Goal: Transaction & Acquisition: Purchase product/service

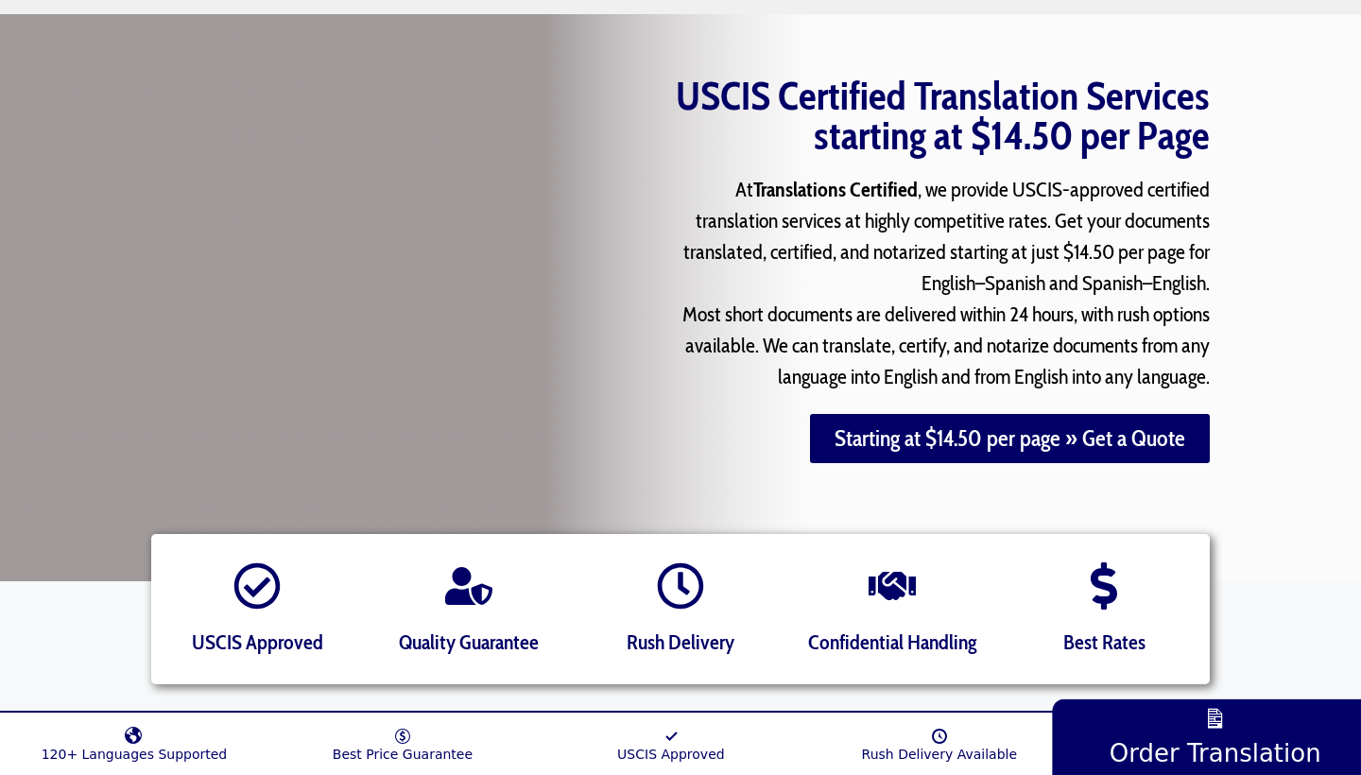
scroll to position [176, 0]
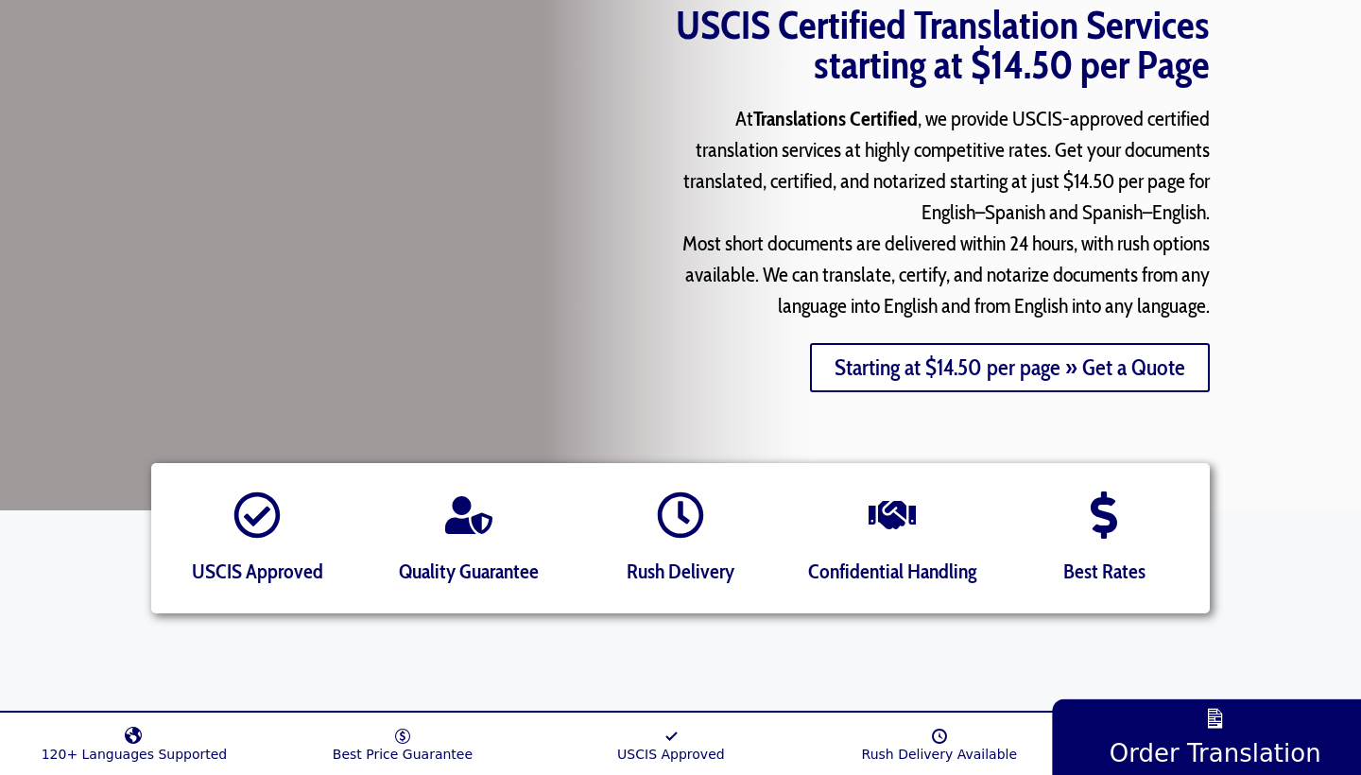
click at [916, 371] on link "Starting at $14.50 per page » Get a Quote" at bounding box center [1010, 367] width 400 height 49
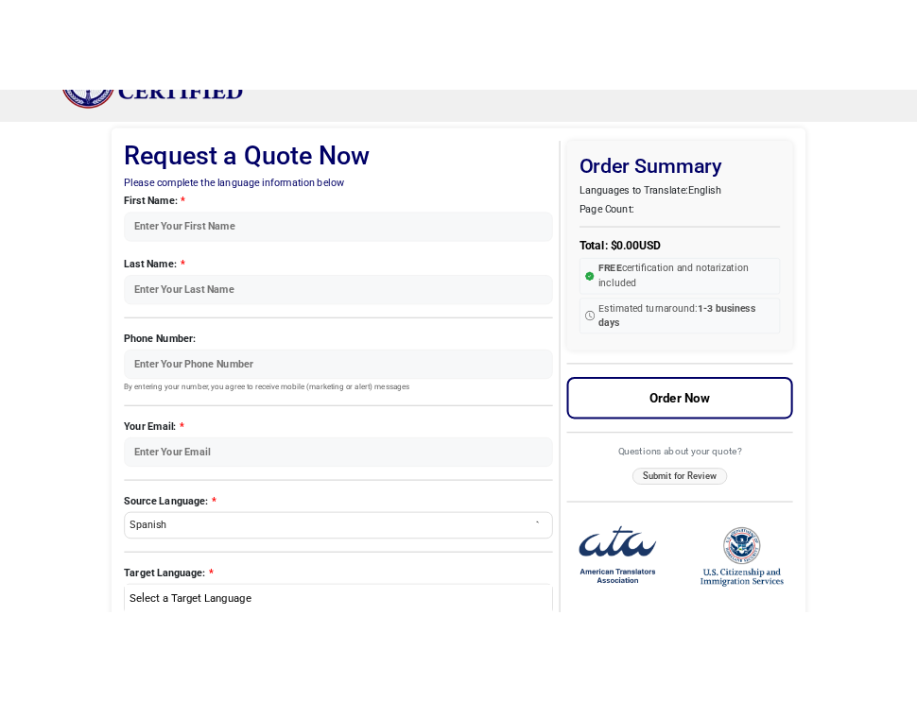
scroll to position [74, 0]
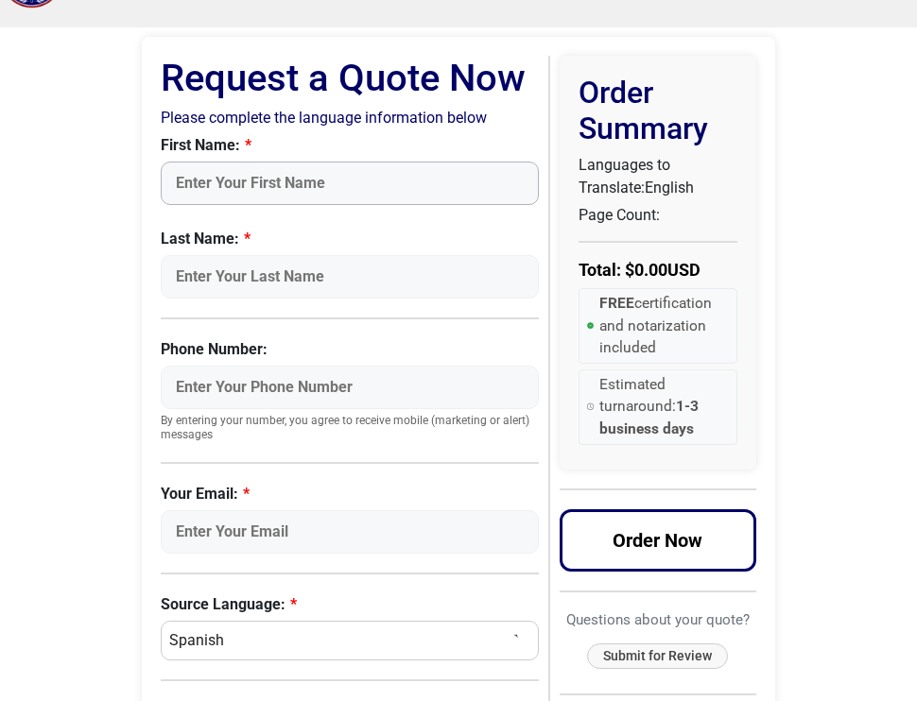
click at [310, 184] on input "First Name:" at bounding box center [350, 183] width 378 height 43
type input "Marisela"
type input "Gutierrez"
type input "6263837322"
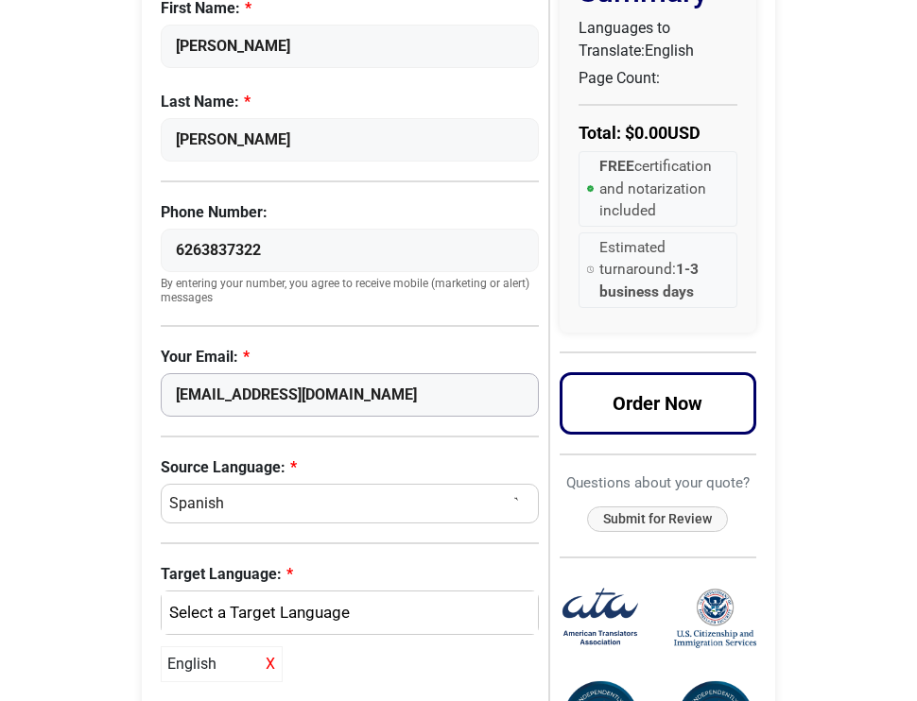
scroll to position [215, 0]
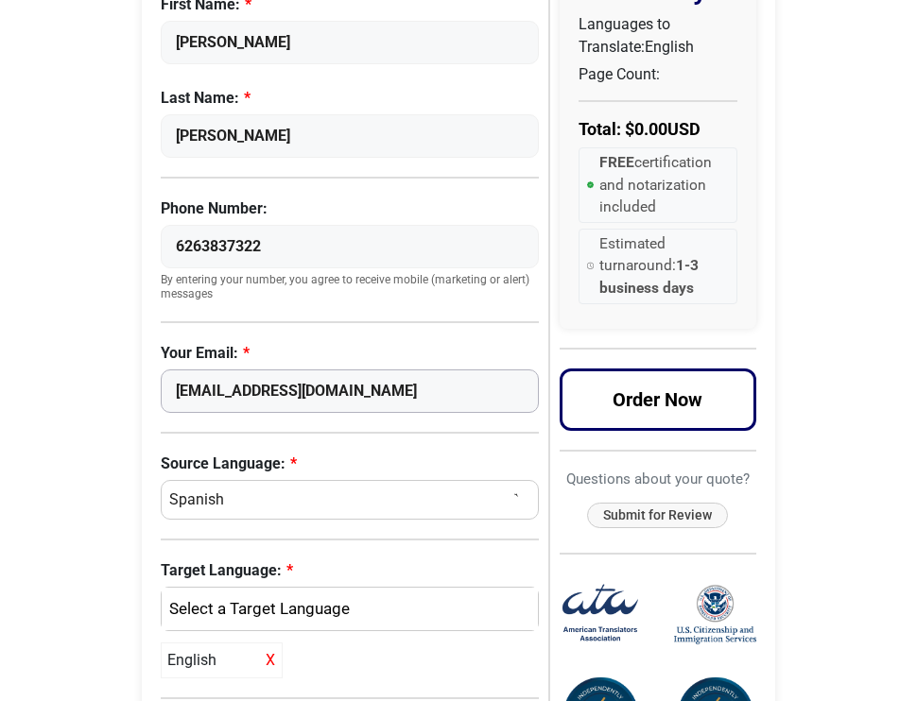
type input "marigut10@gmail.com"
select select "English"
select select
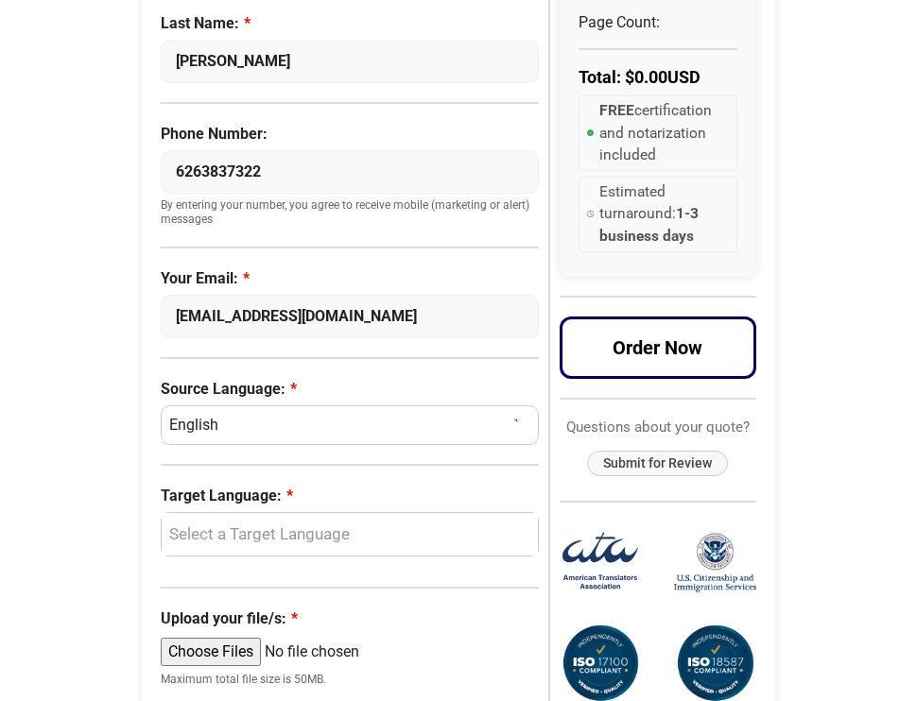
scroll to position [308, 0]
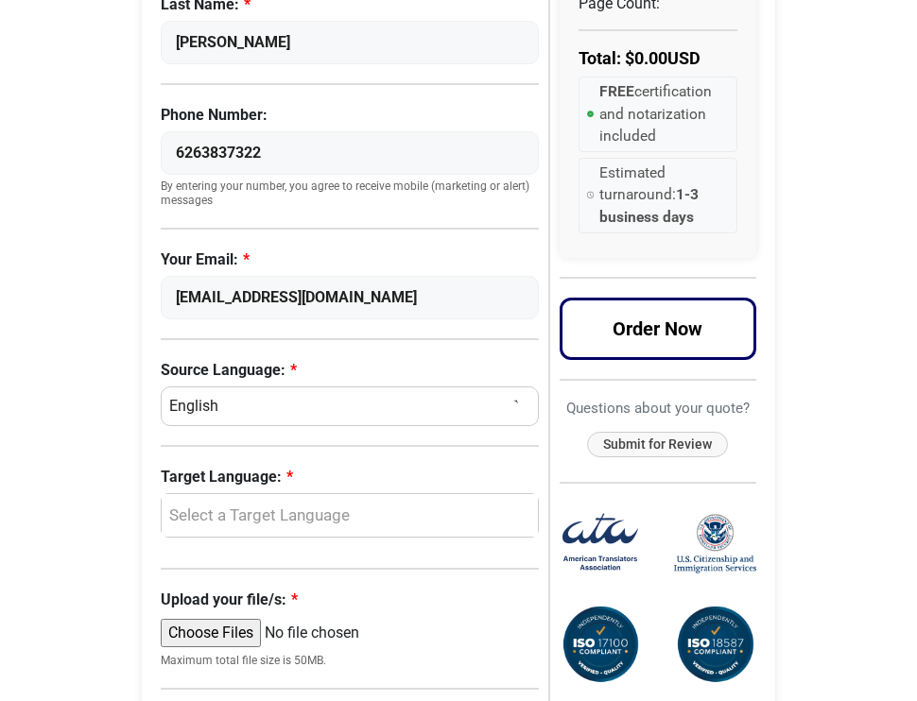
click at [272, 504] on div "Select a Target Language" at bounding box center [345, 516] width 348 height 25
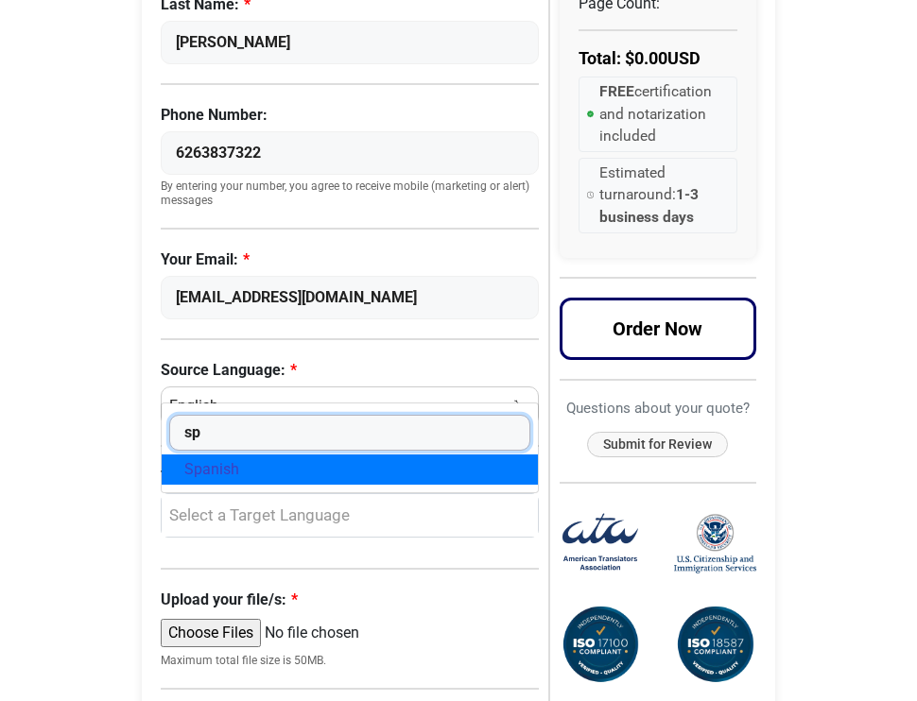
type input "sp"
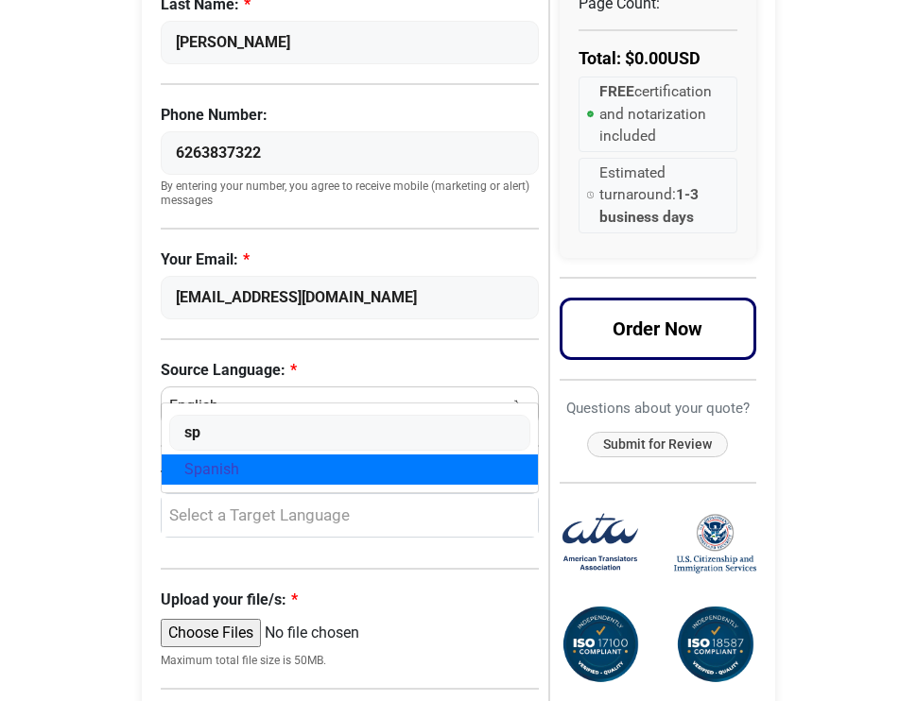
click at [224, 469] on span "Spanish" at bounding box center [211, 470] width 55 height 23
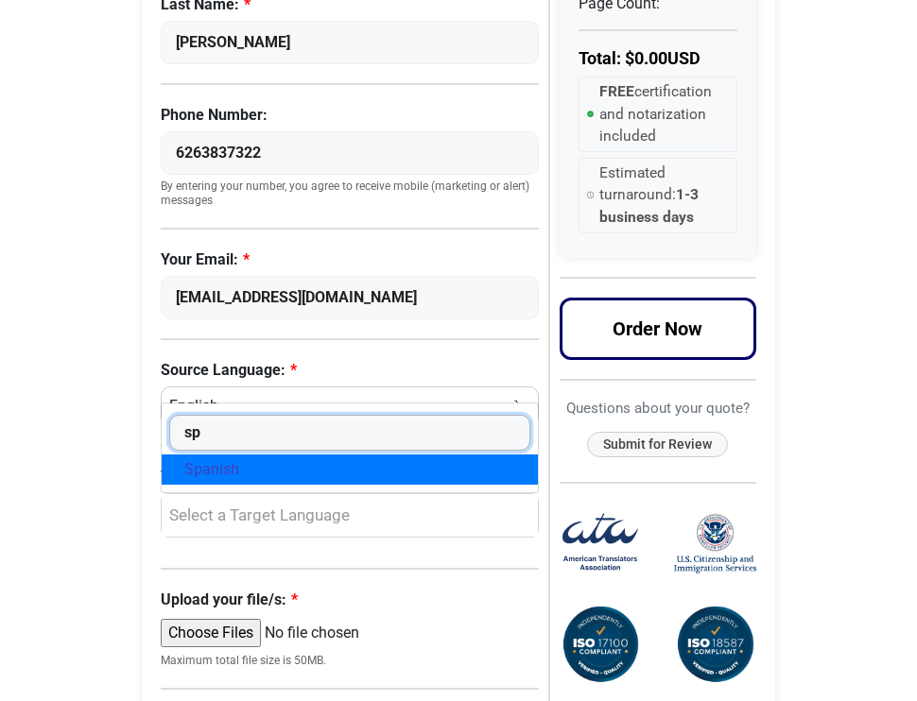
select select "Spanish"
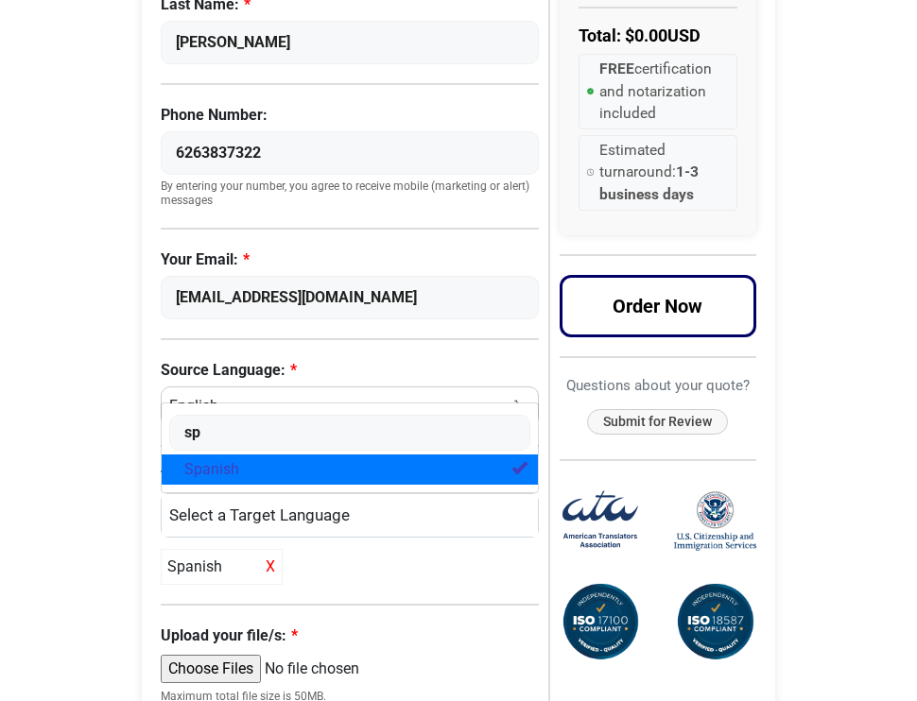
click at [208, 565] on div "Spanish X" at bounding box center [222, 567] width 122 height 36
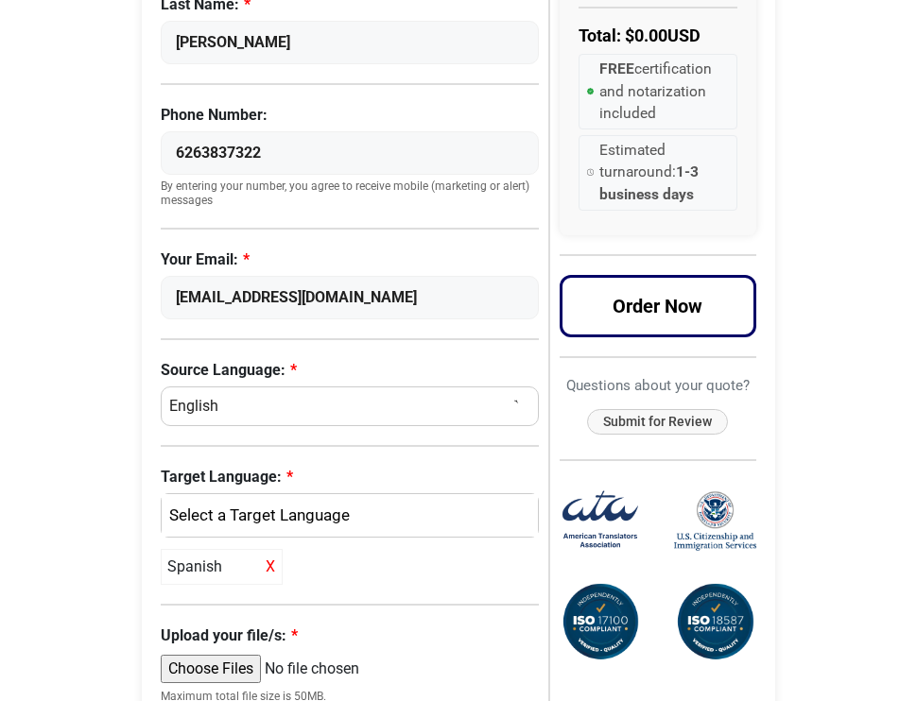
click at [206, 577] on div "Spanish X" at bounding box center [222, 567] width 122 height 36
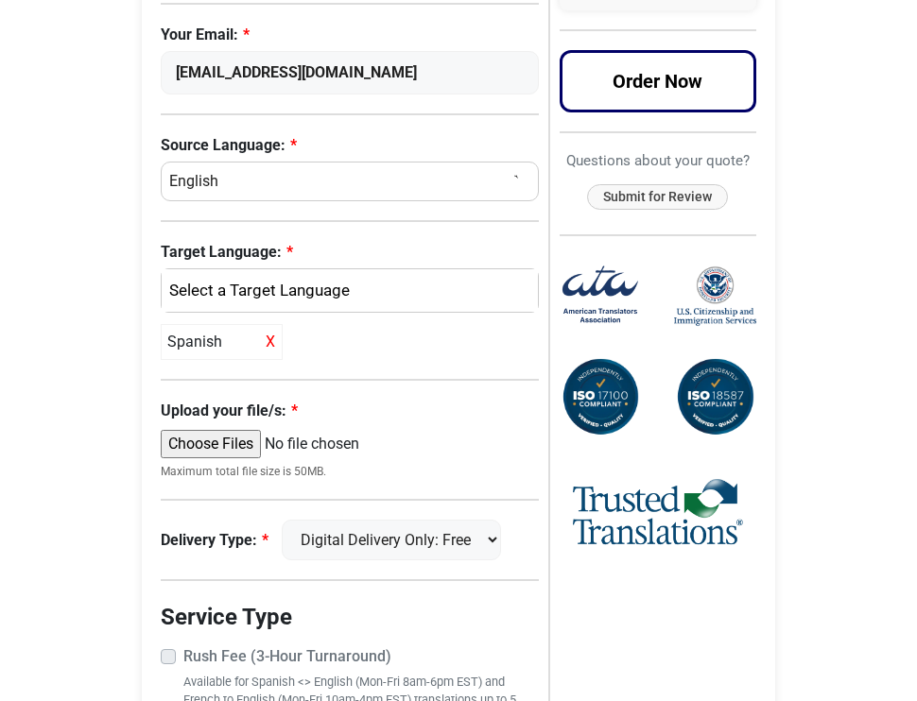
scroll to position [543, 0]
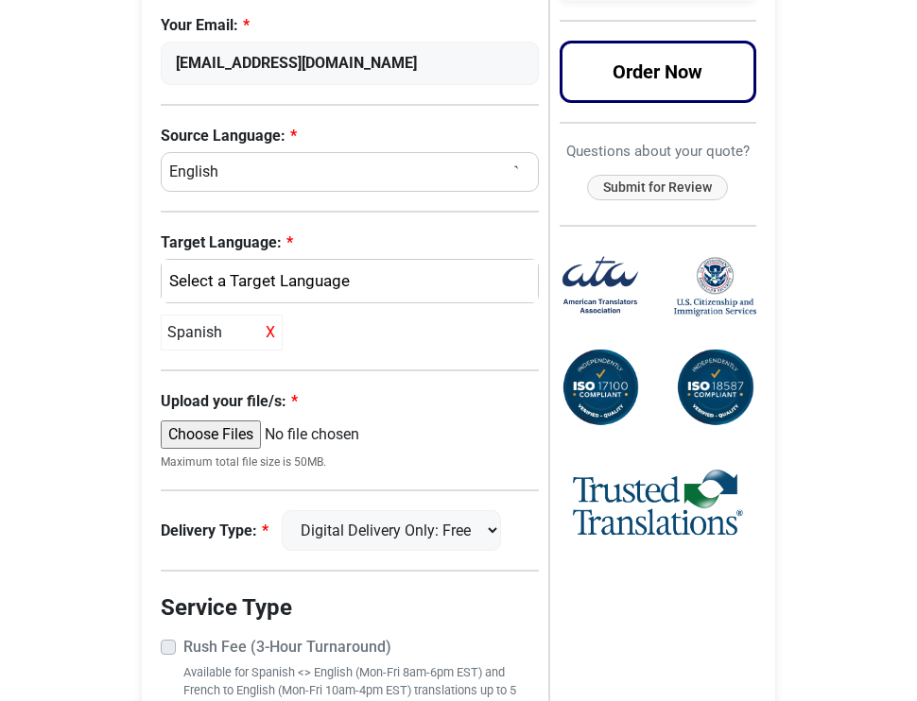
click at [216, 445] on input "Upload your file/s:" at bounding box center [305, 435] width 289 height 28
type input "C:\fakepath\Erick_Martin-BC.PDF"
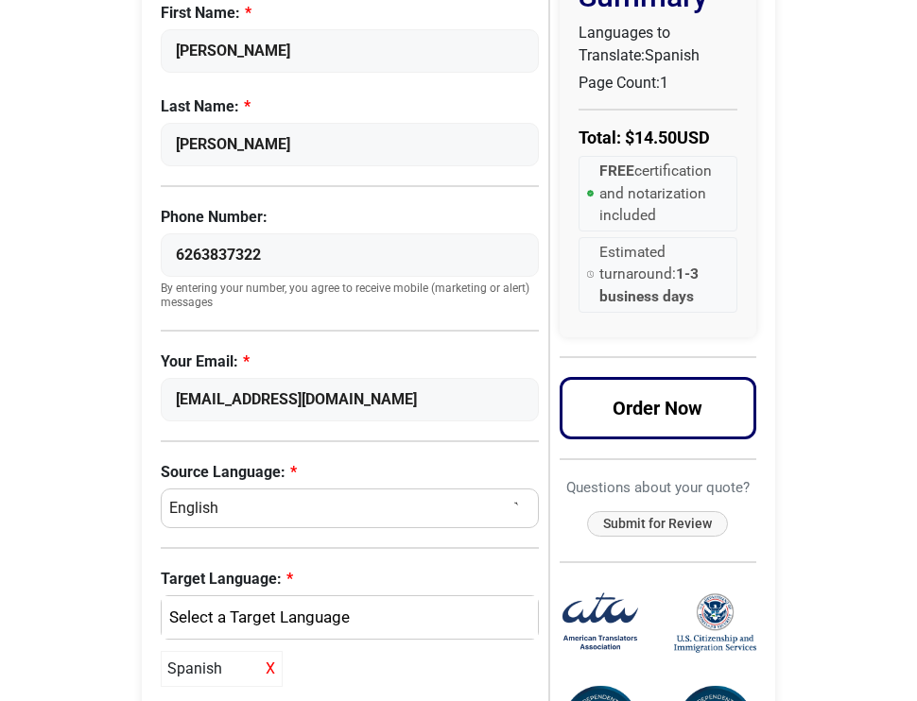
scroll to position [558, 0]
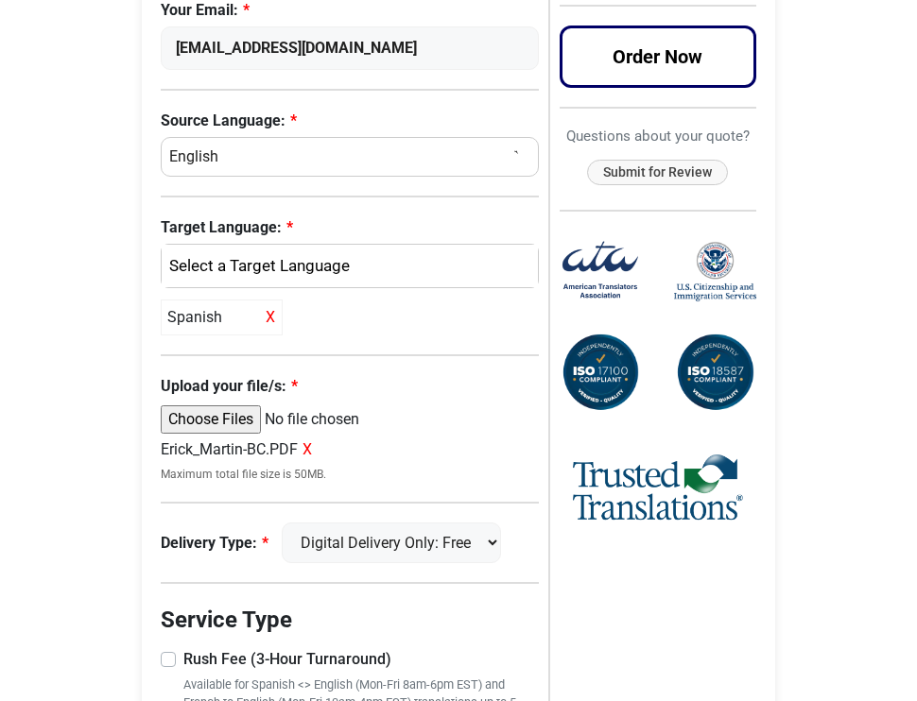
click at [183, 649] on label "Rush Fee (3-Hour Turnaround)" at bounding box center [360, 660] width 355 height 23
click at [171, 649] on input "Rush Fee (3-Hour Turnaround)" at bounding box center [350, 658] width 378 height 19
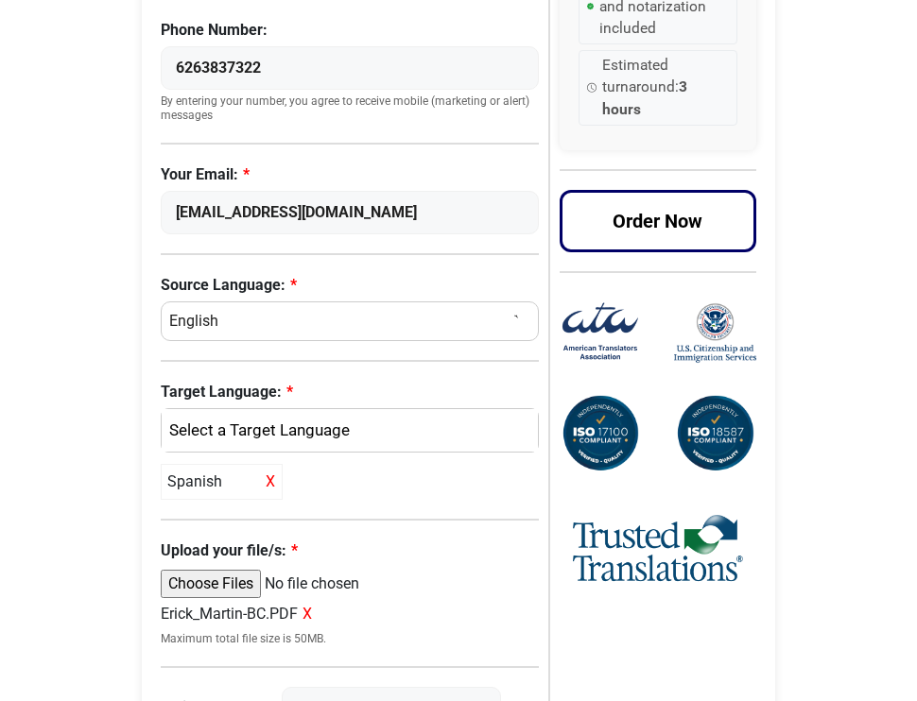
scroll to position [814, 0]
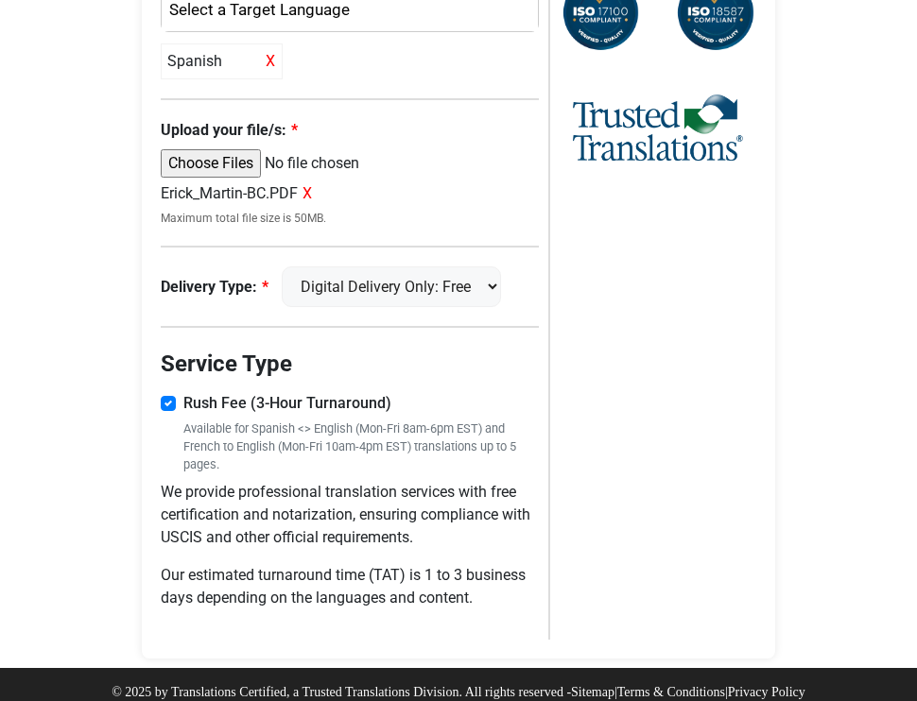
click at [183, 392] on label "Rush Fee (3-Hour Turnaround)" at bounding box center [360, 403] width 355 height 23
click at [171, 392] on input "Rush Fee (3-Hour Turnaround)" at bounding box center [350, 401] width 378 height 19
checkbox input "false"
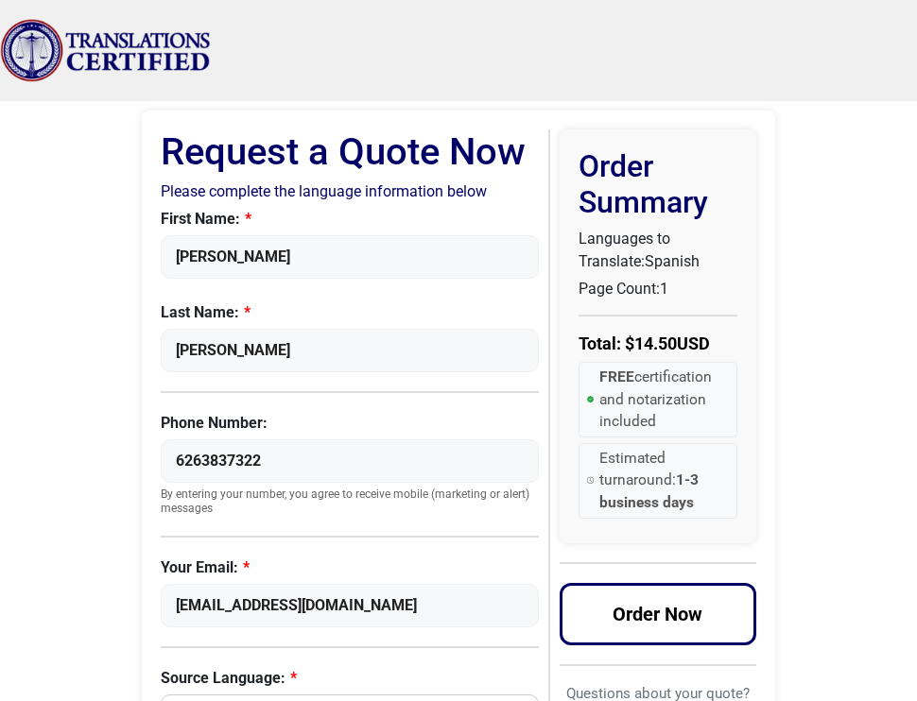
scroll to position [0, 0]
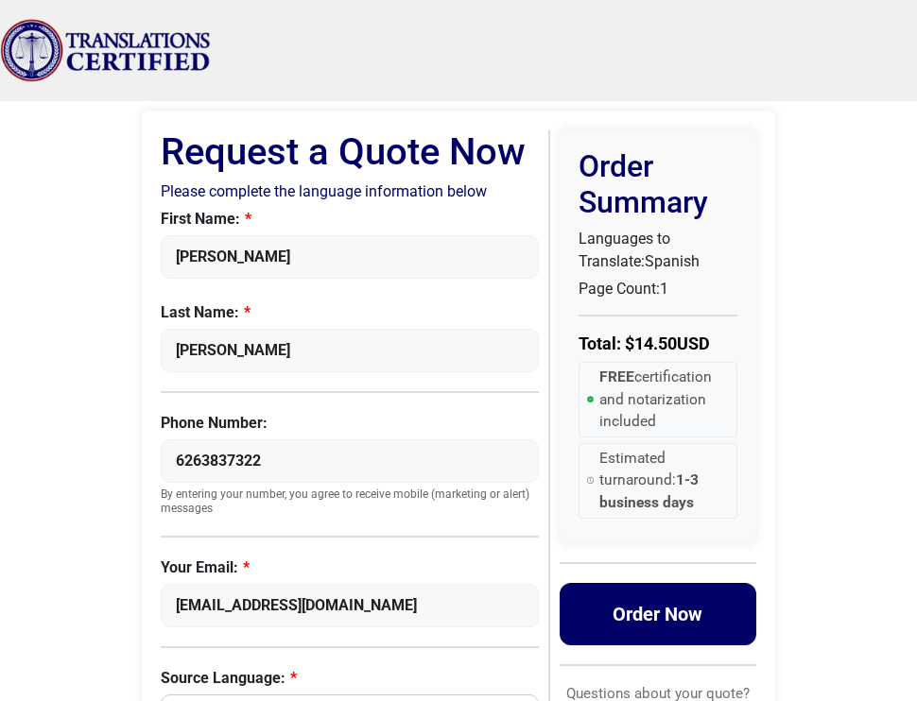
click at [596, 610] on button "Order Now" at bounding box center [659, 614] width 198 height 62
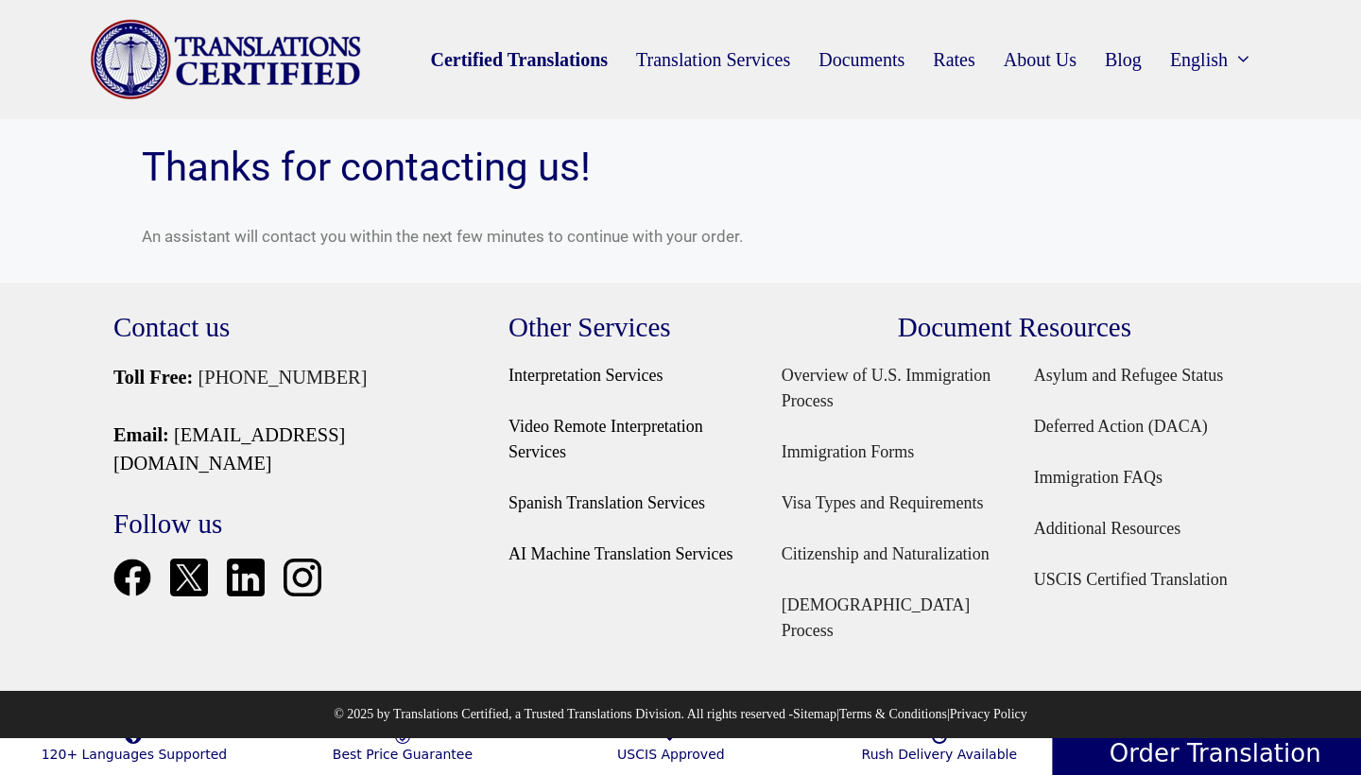
click at [522, 63] on link "Certified Translations" at bounding box center [519, 59] width 206 height 43
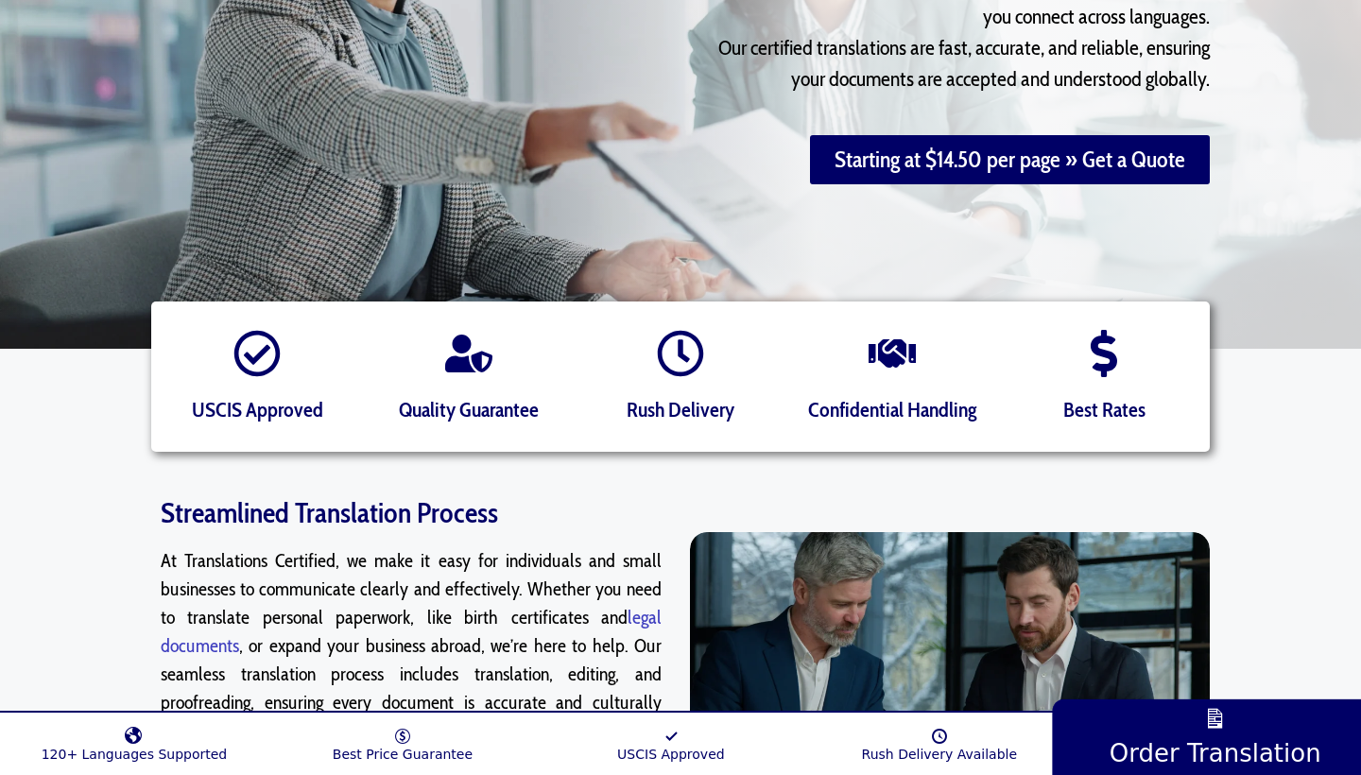
scroll to position [338, 0]
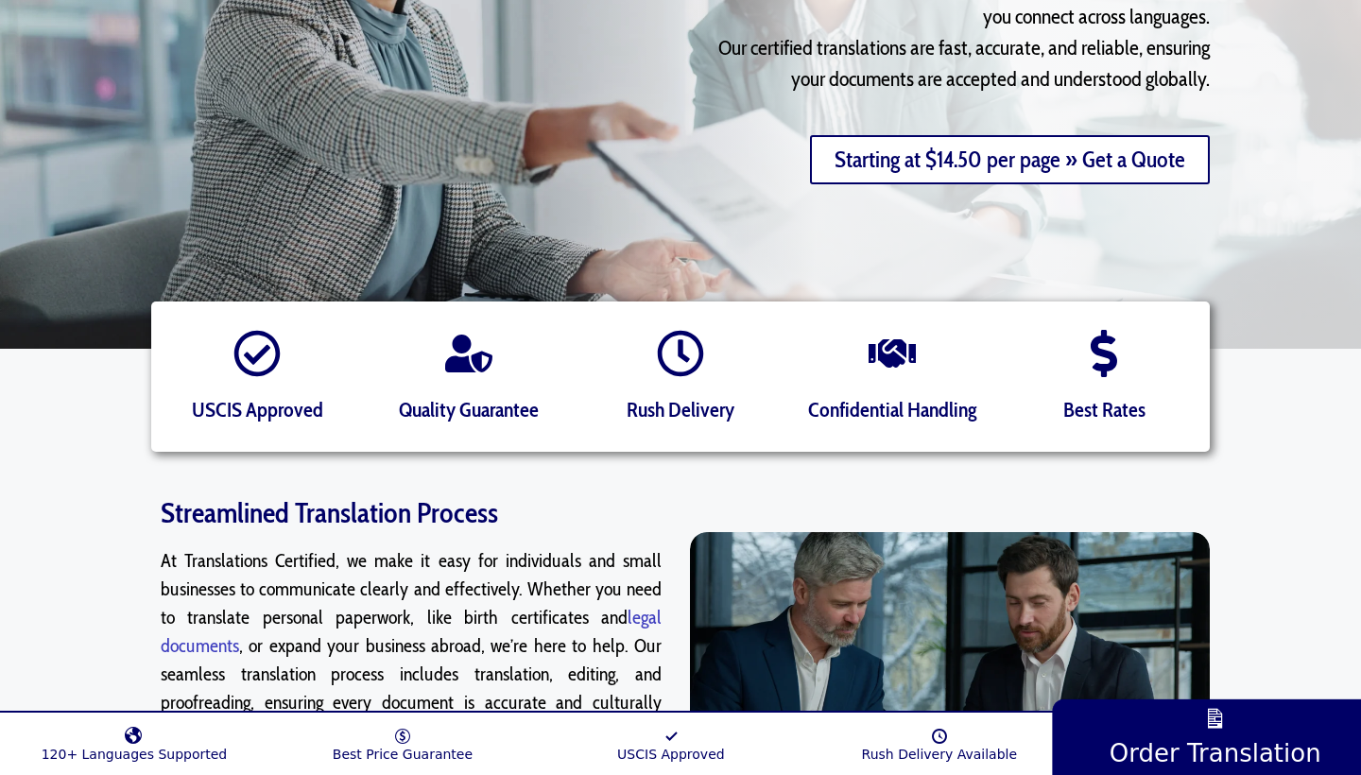
click at [922, 160] on link "Starting at $14.50 per page » Get a Quote" at bounding box center [1010, 159] width 400 height 49
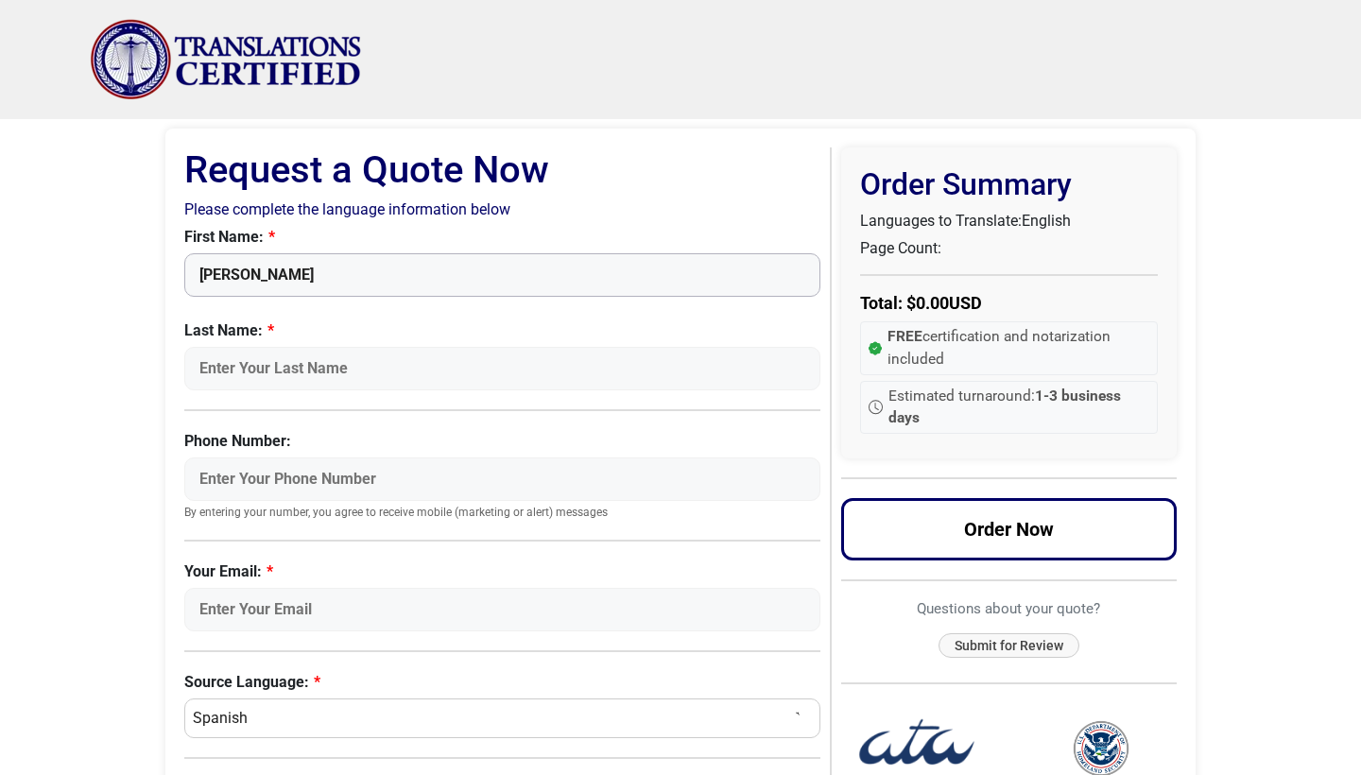
type input "[PERSON_NAME]"
type input "Gutierrez"
type input "6263837322"
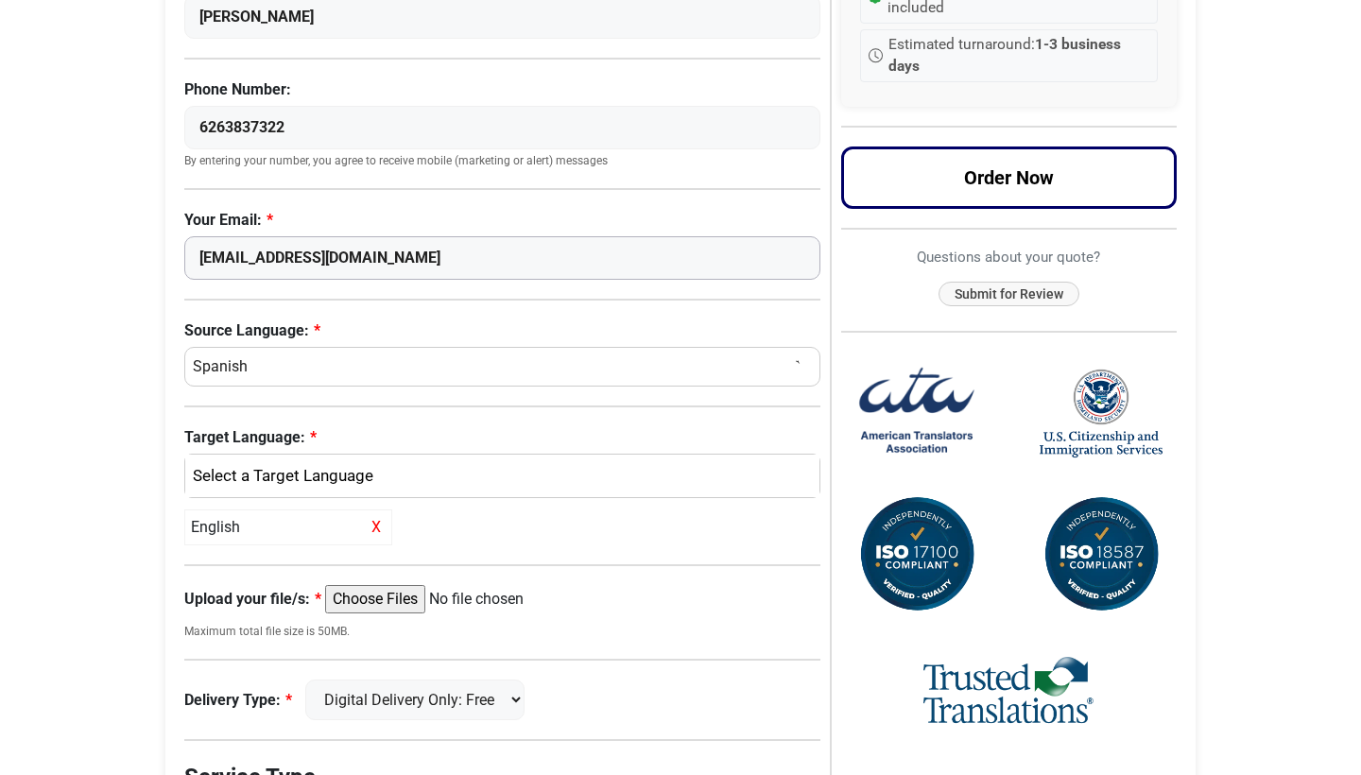
scroll to position [363, 0]
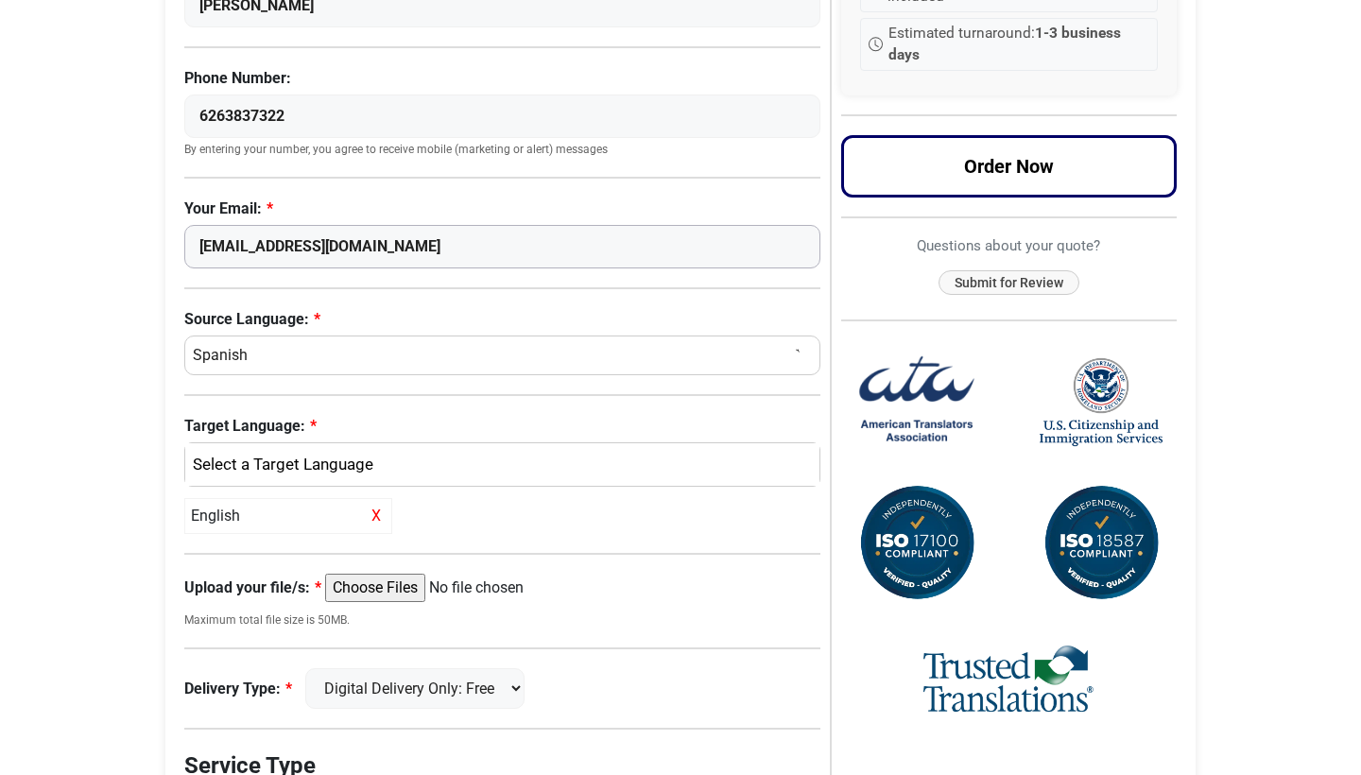
type input "marigut10@gmail.com"
click at [290, 464] on div "English" at bounding box center [498, 465] width 606 height 25
select select "English"
select select
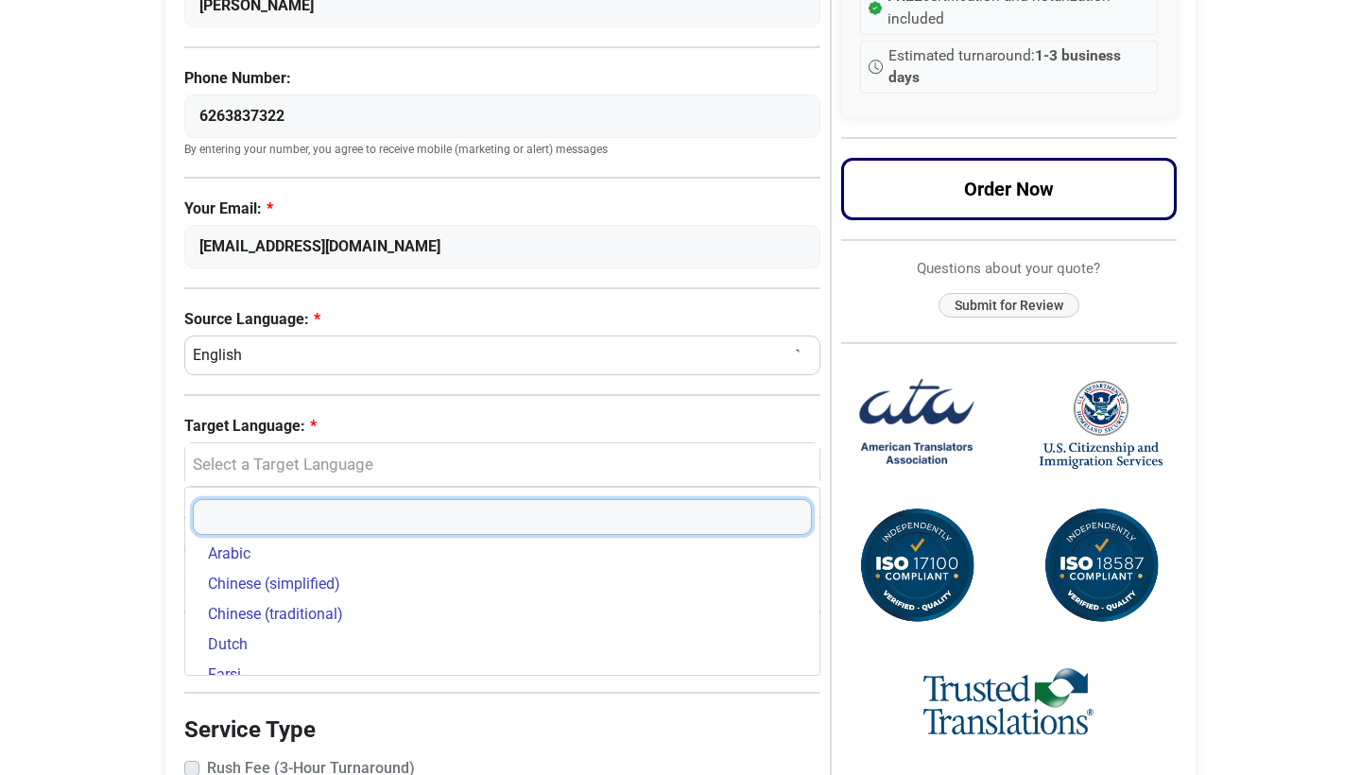
click at [288, 508] on input "Search" at bounding box center [502, 517] width 619 height 36
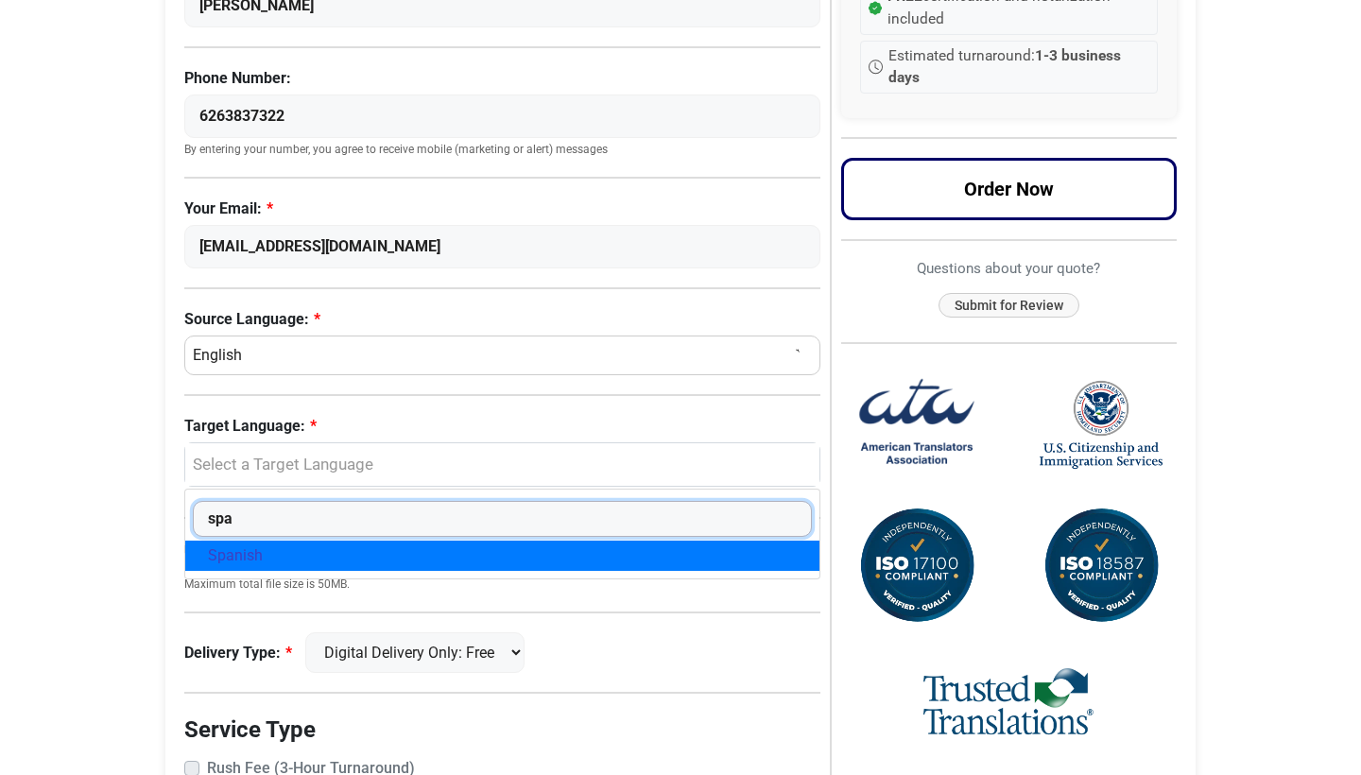
type input "spa"
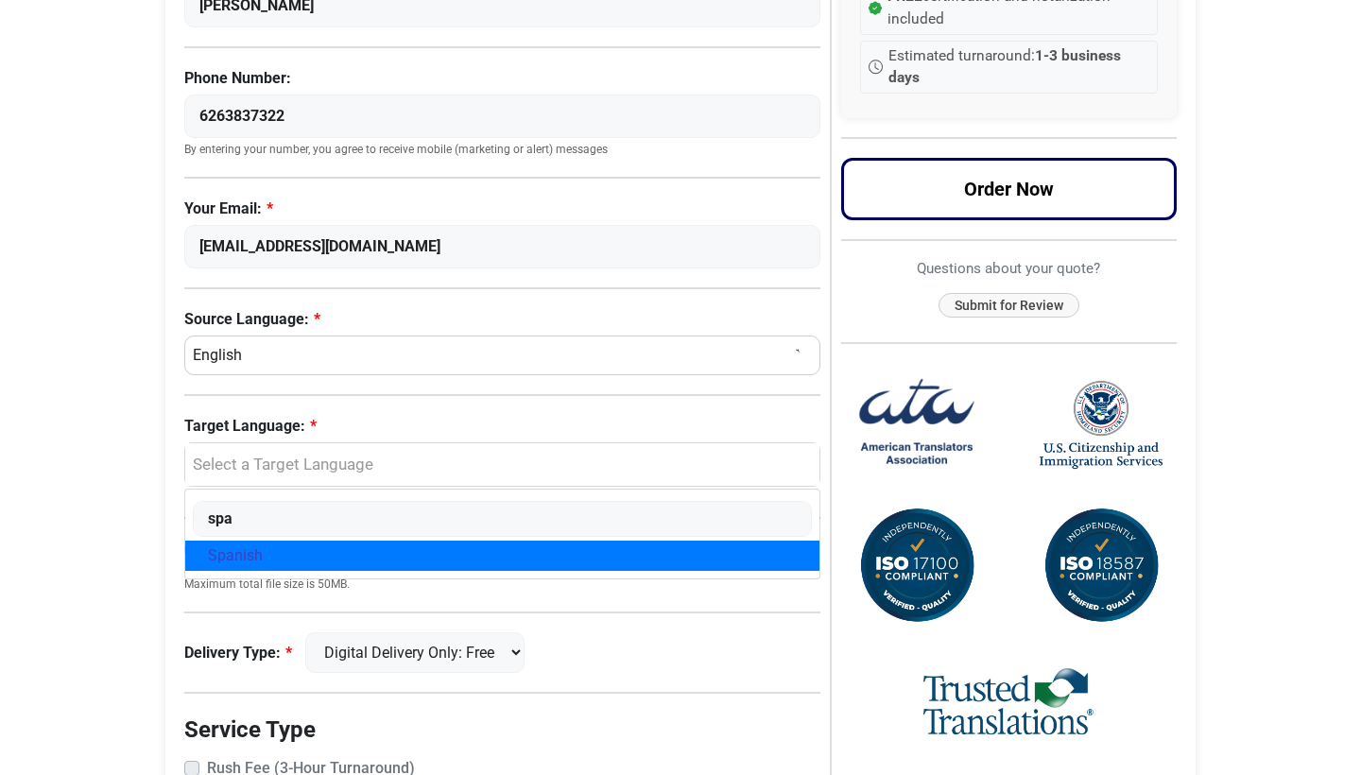
click at [268, 552] on link "Spanish" at bounding box center [502, 556] width 634 height 30
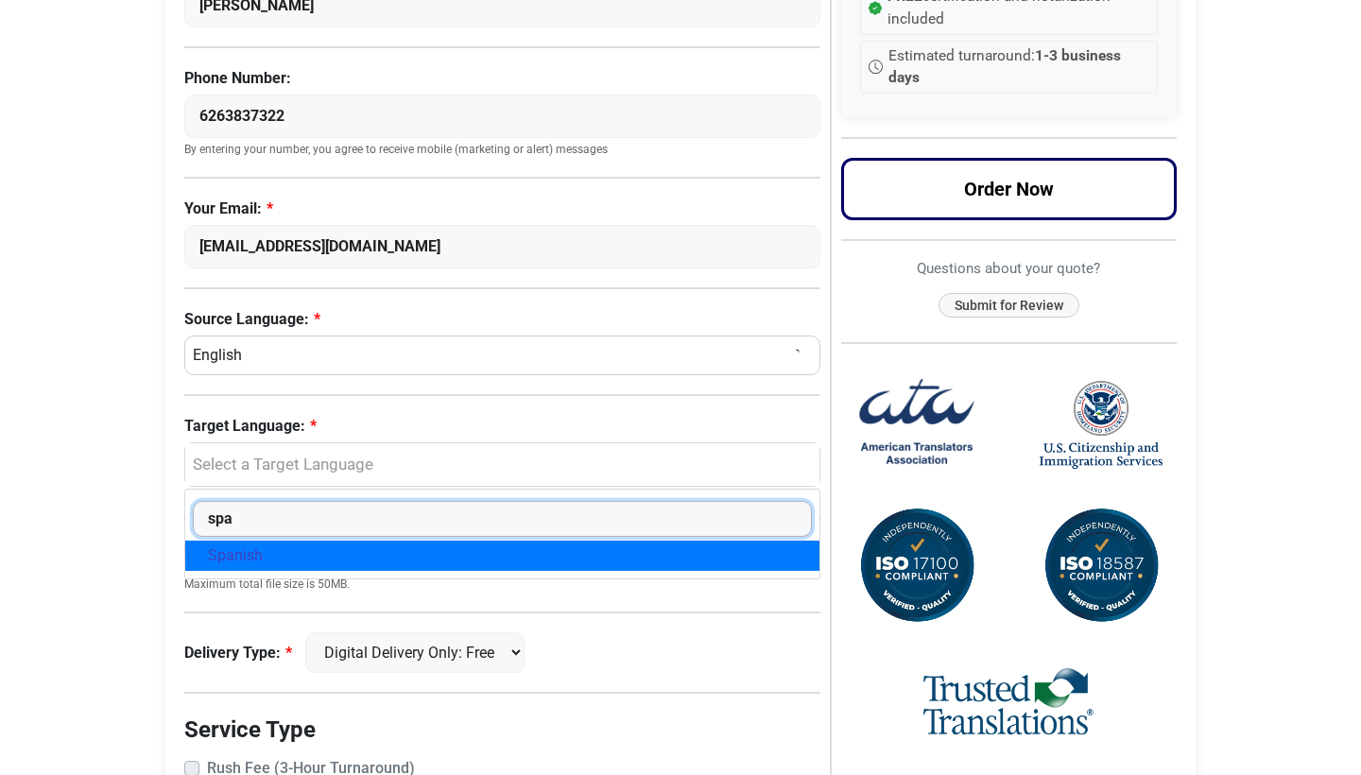
select select "Spanish"
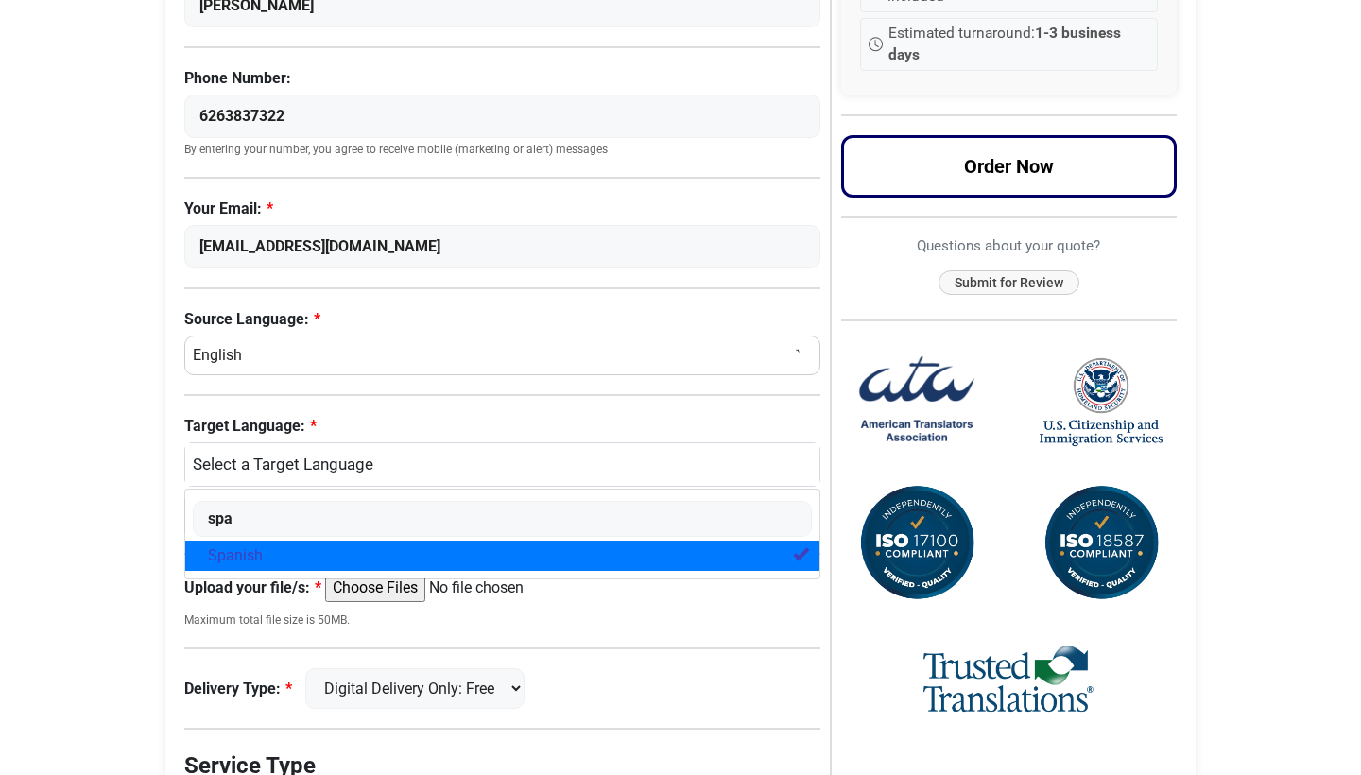
click at [254, 559] on span "Spanish" at bounding box center [235, 556] width 55 height 23
select select
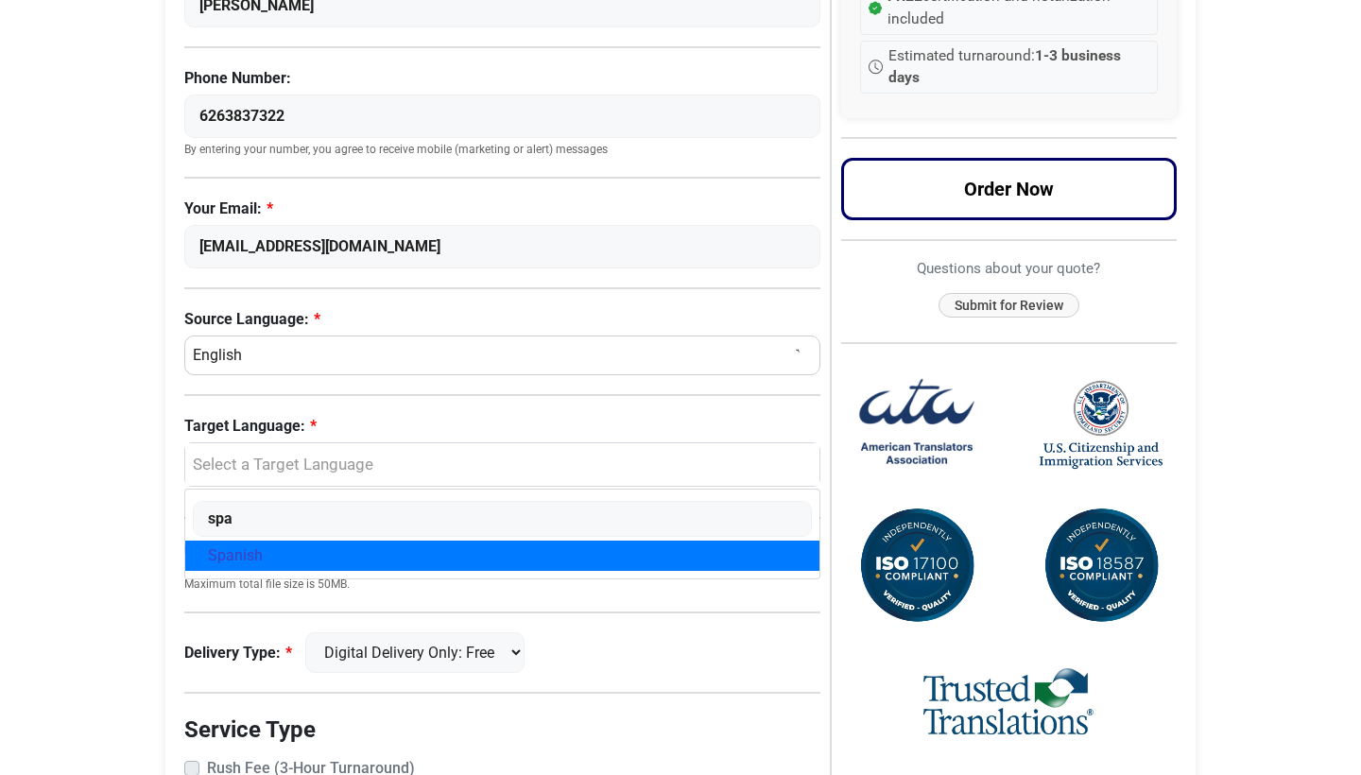
click at [262, 615] on div "Request a Quote Now Please complete the language information below First Name: …" at bounding box center [507, 374] width 646 height 1181
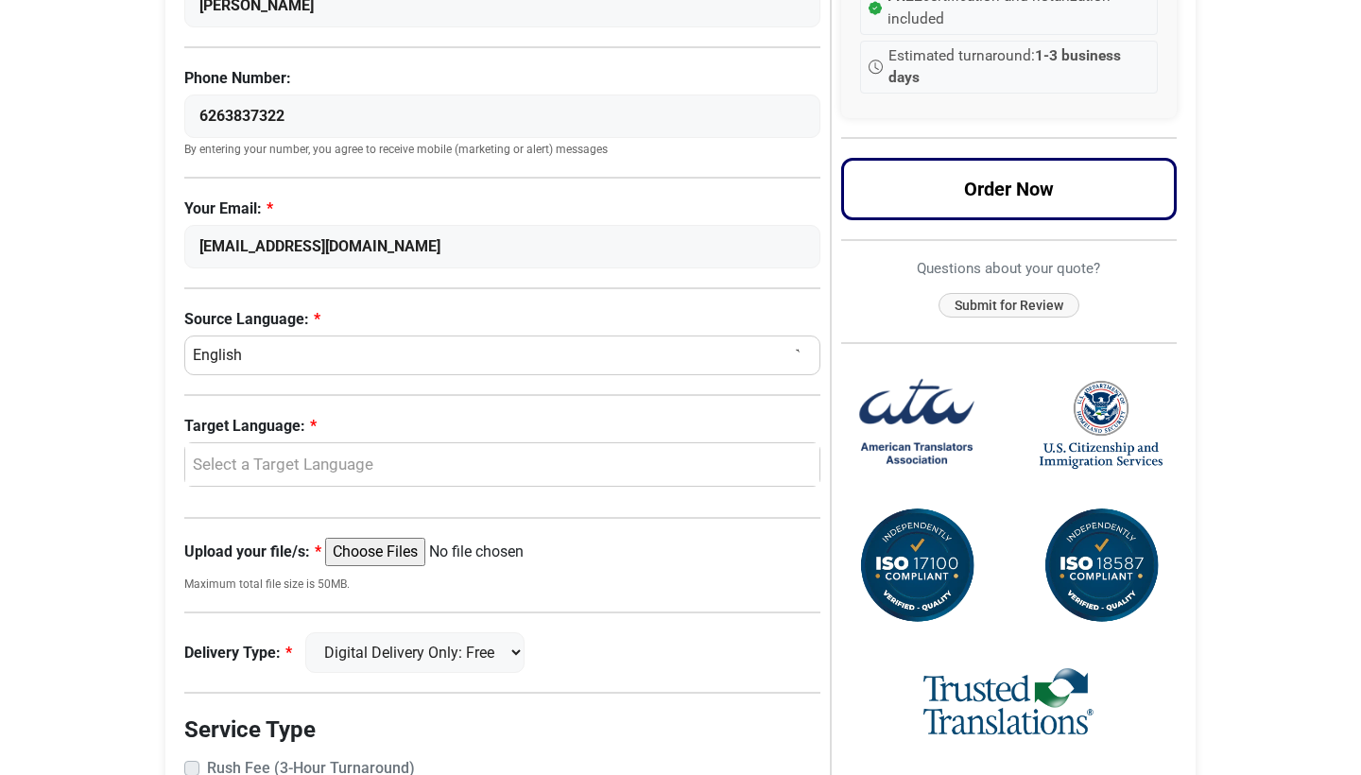
click at [259, 468] on div "Select a Target Language" at bounding box center [498, 465] width 606 height 25
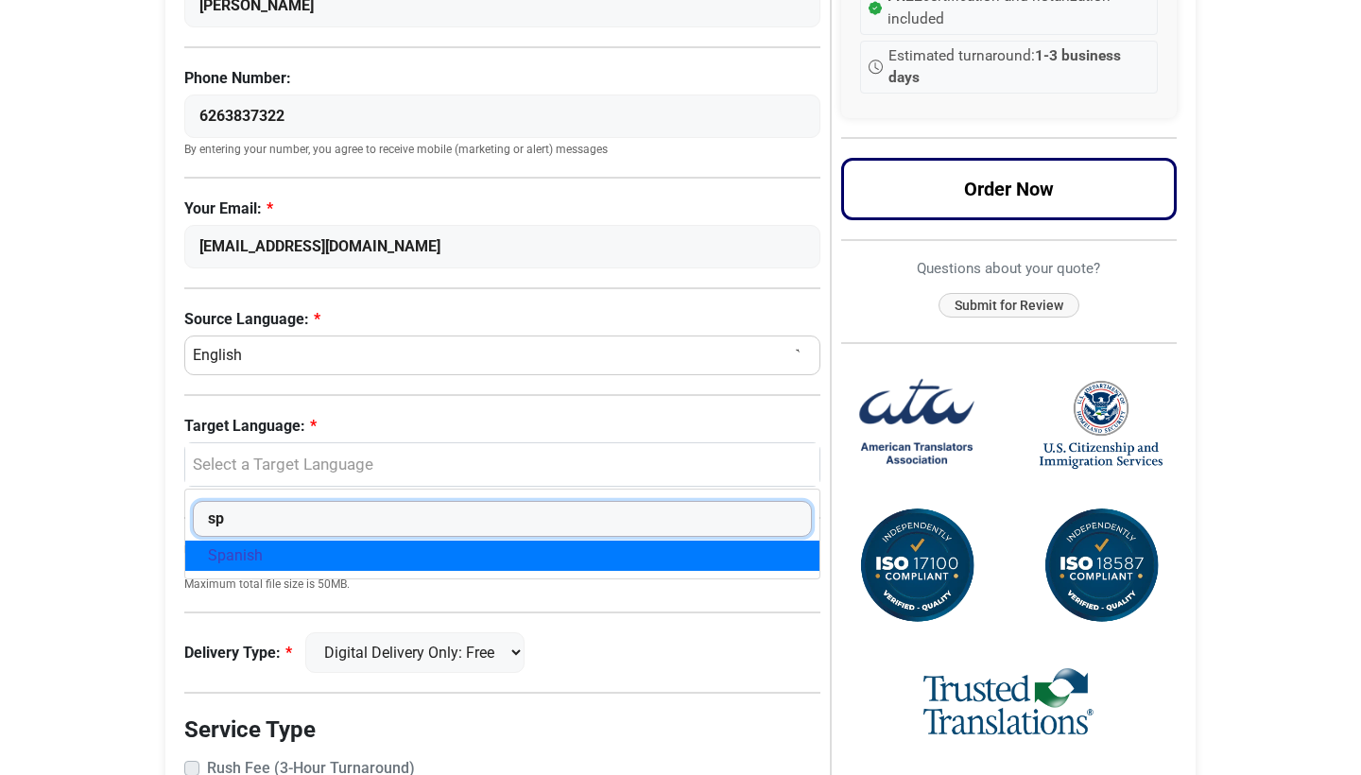
type input "sp"
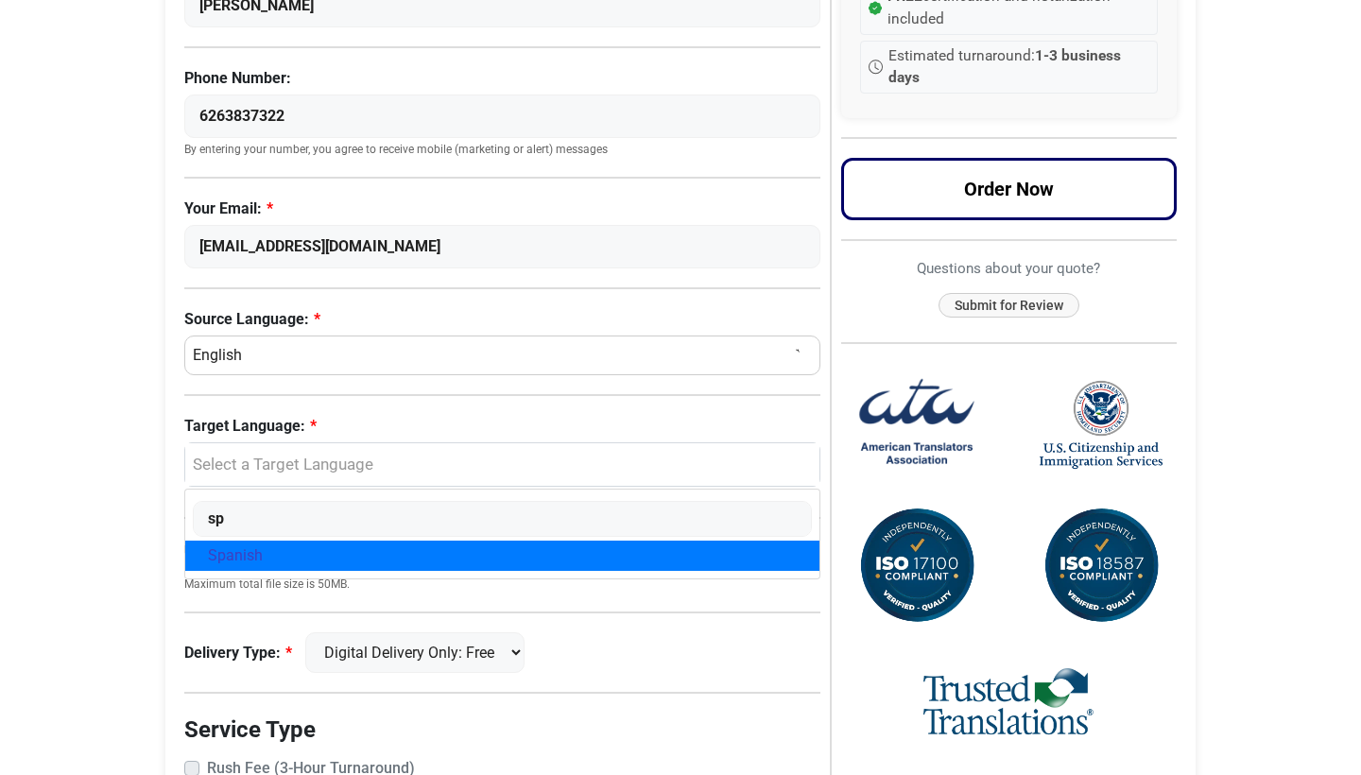
click at [241, 556] on span "Spanish" at bounding box center [235, 556] width 55 height 23
select select "Spanish"
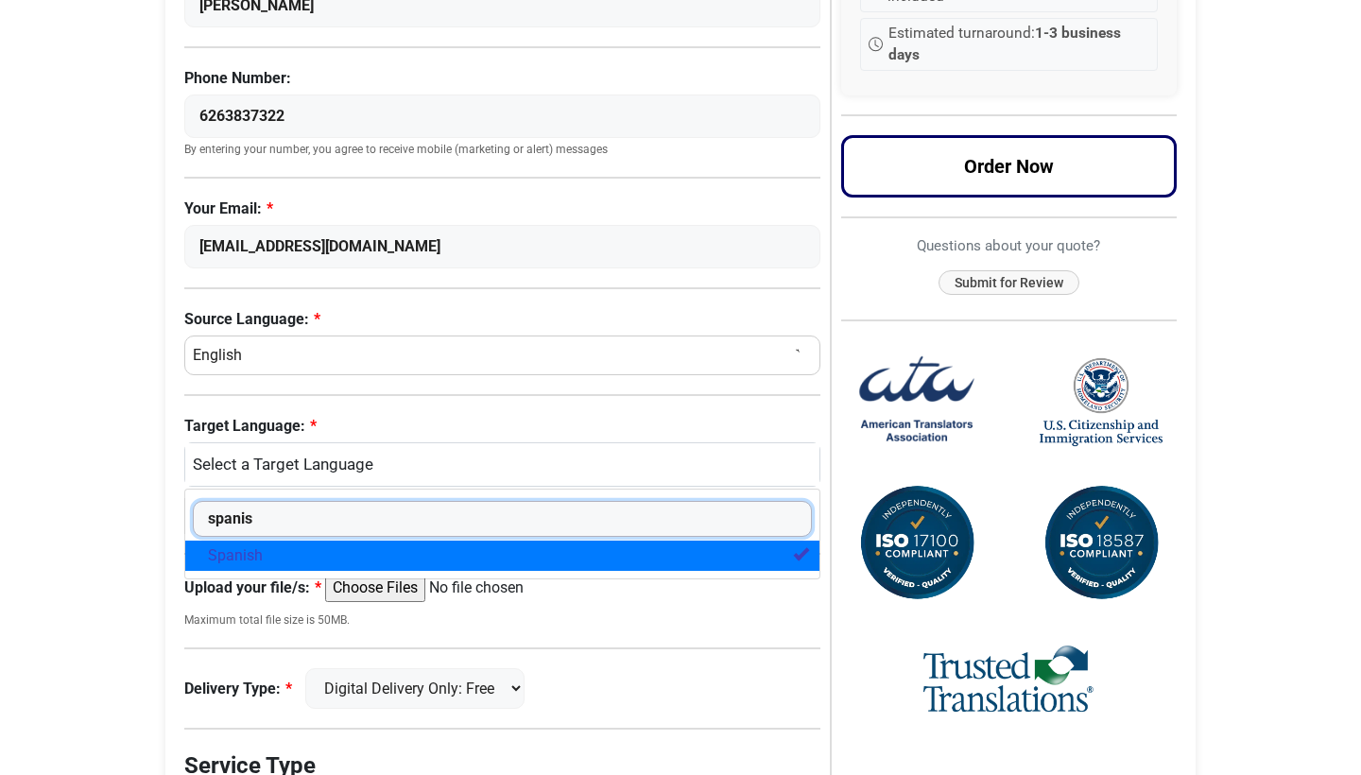
type input "spanish"
select select
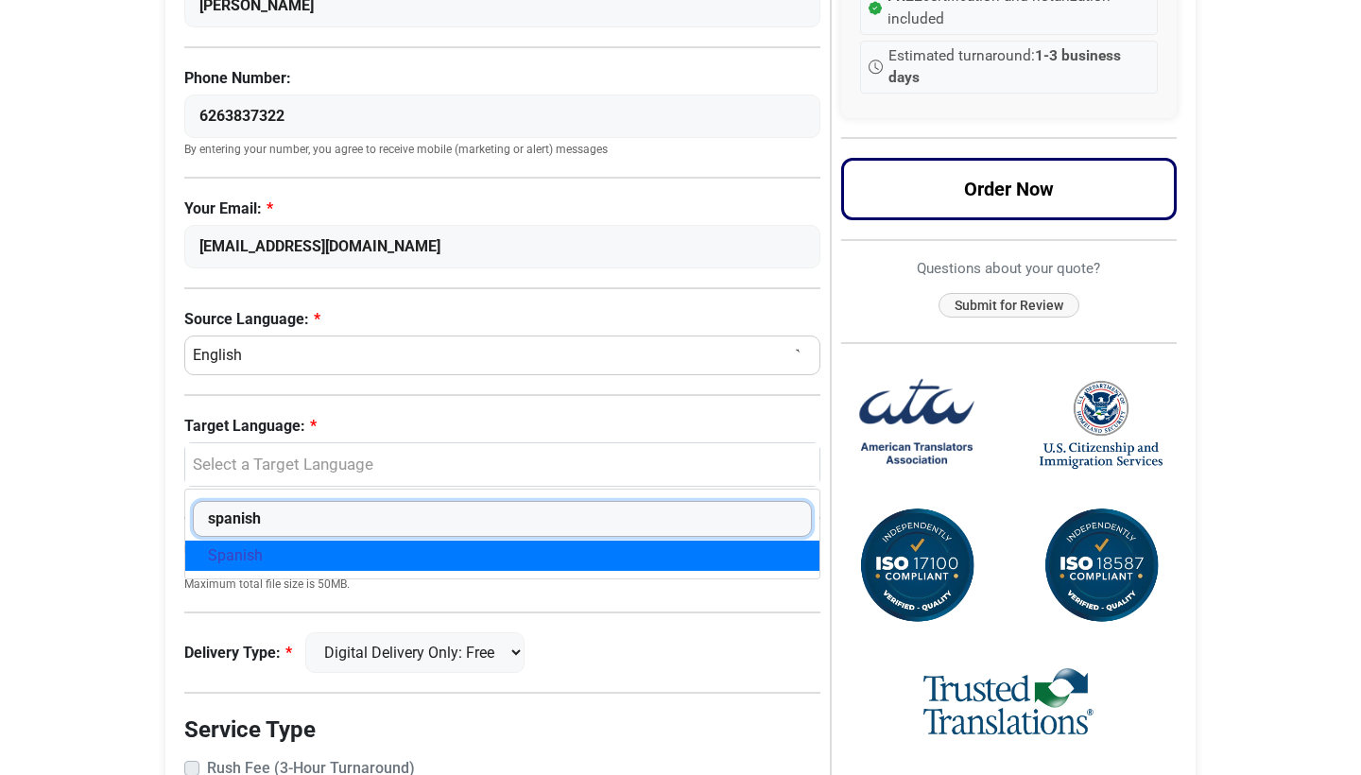
type input "spanish"
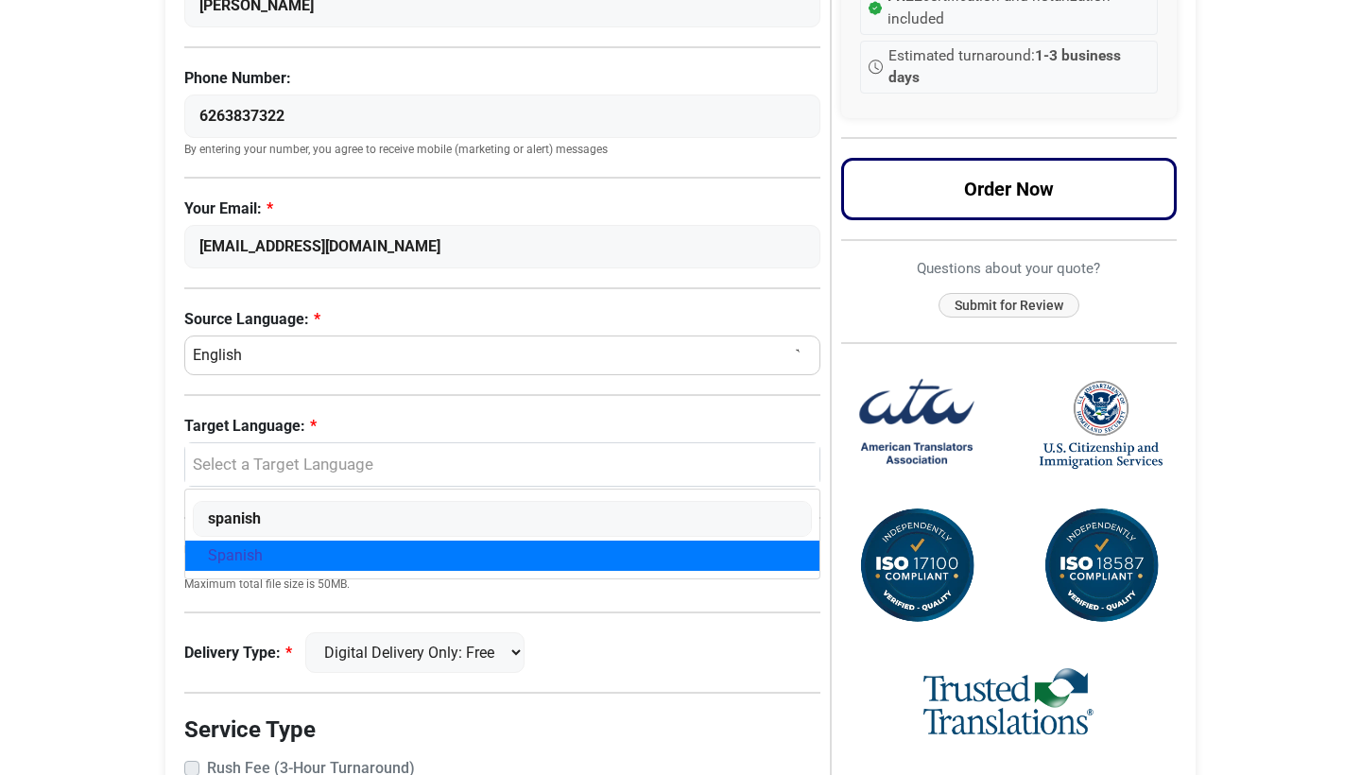
click at [333, 596] on div "Request a Quote Now Please complete the language information below First Name: …" at bounding box center [507, 374] width 646 height 1181
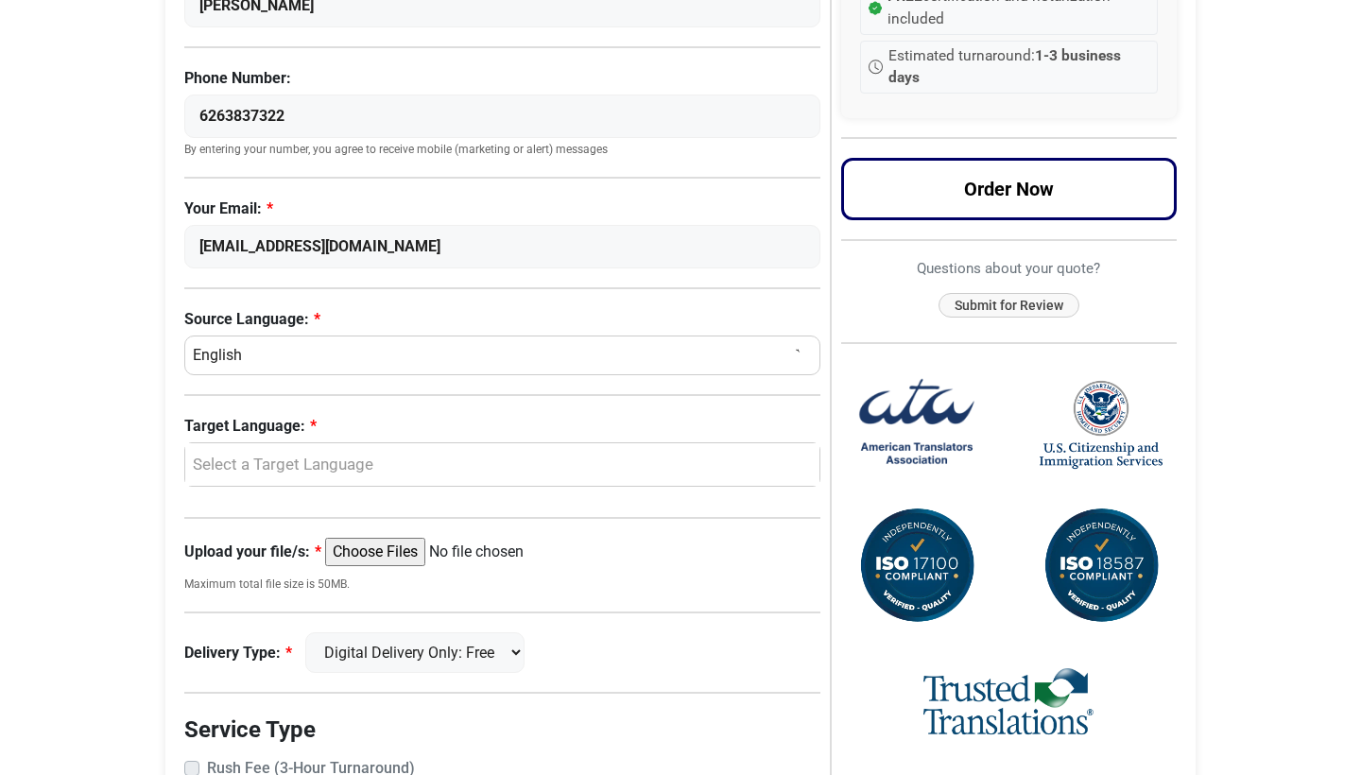
click at [281, 458] on div "Select a Target Language" at bounding box center [498, 465] width 606 height 25
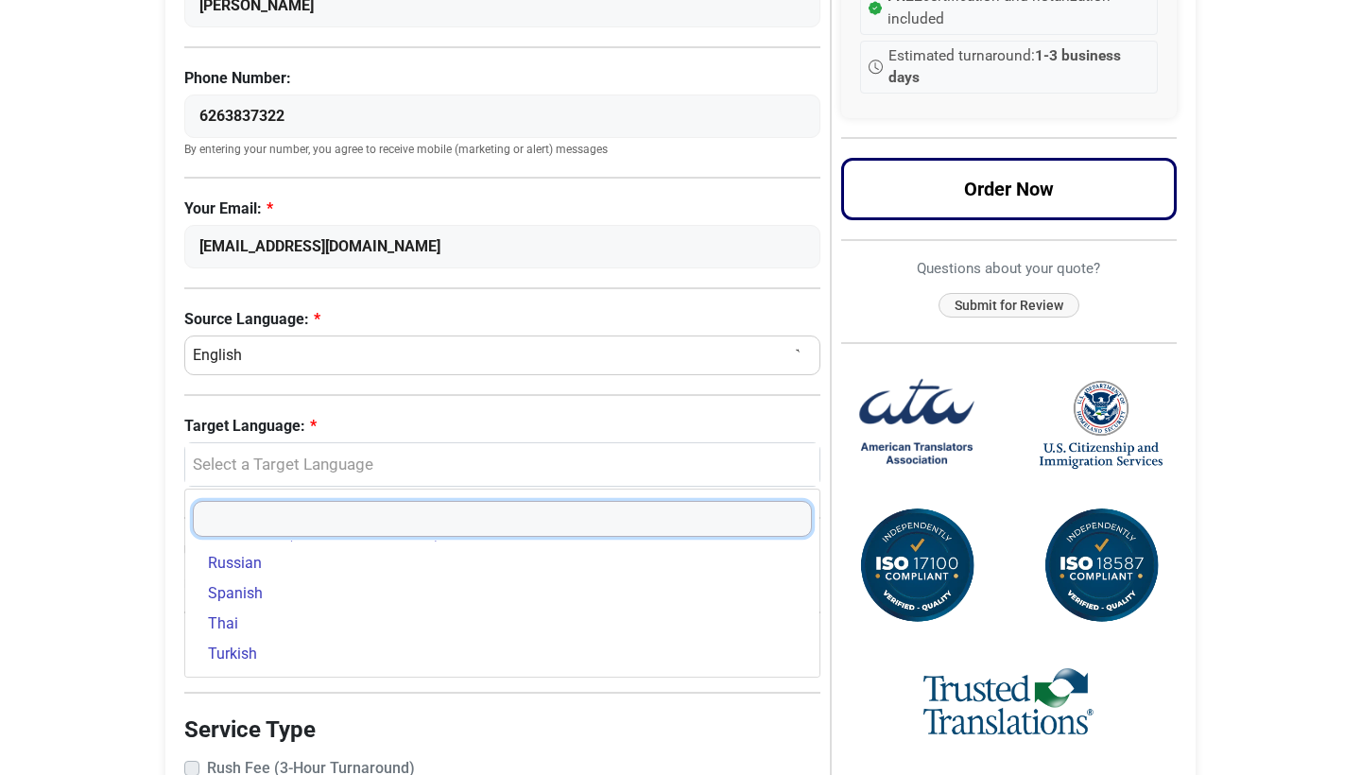
scroll to position [532, 0]
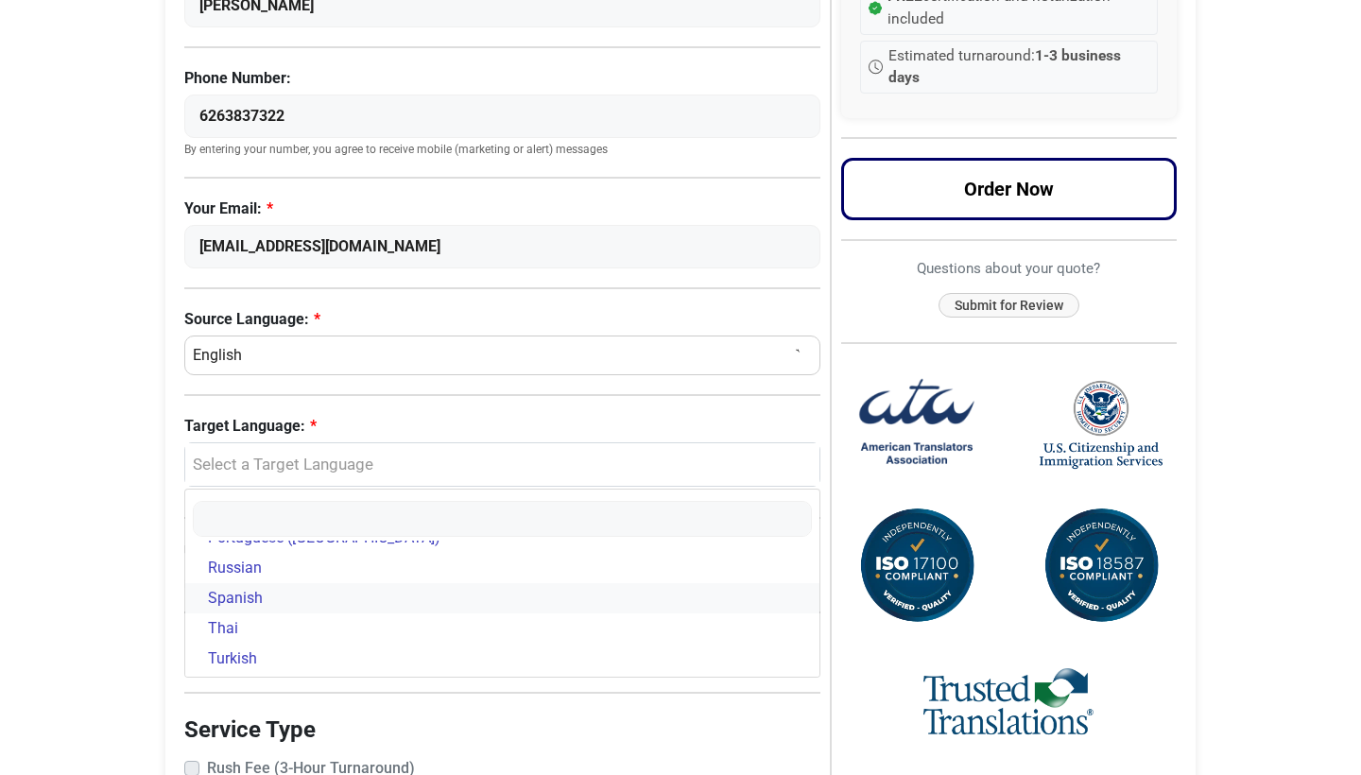
click at [245, 598] on span "Spanish" at bounding box center [235, 598] width 55 height 23
select select "Spanish"
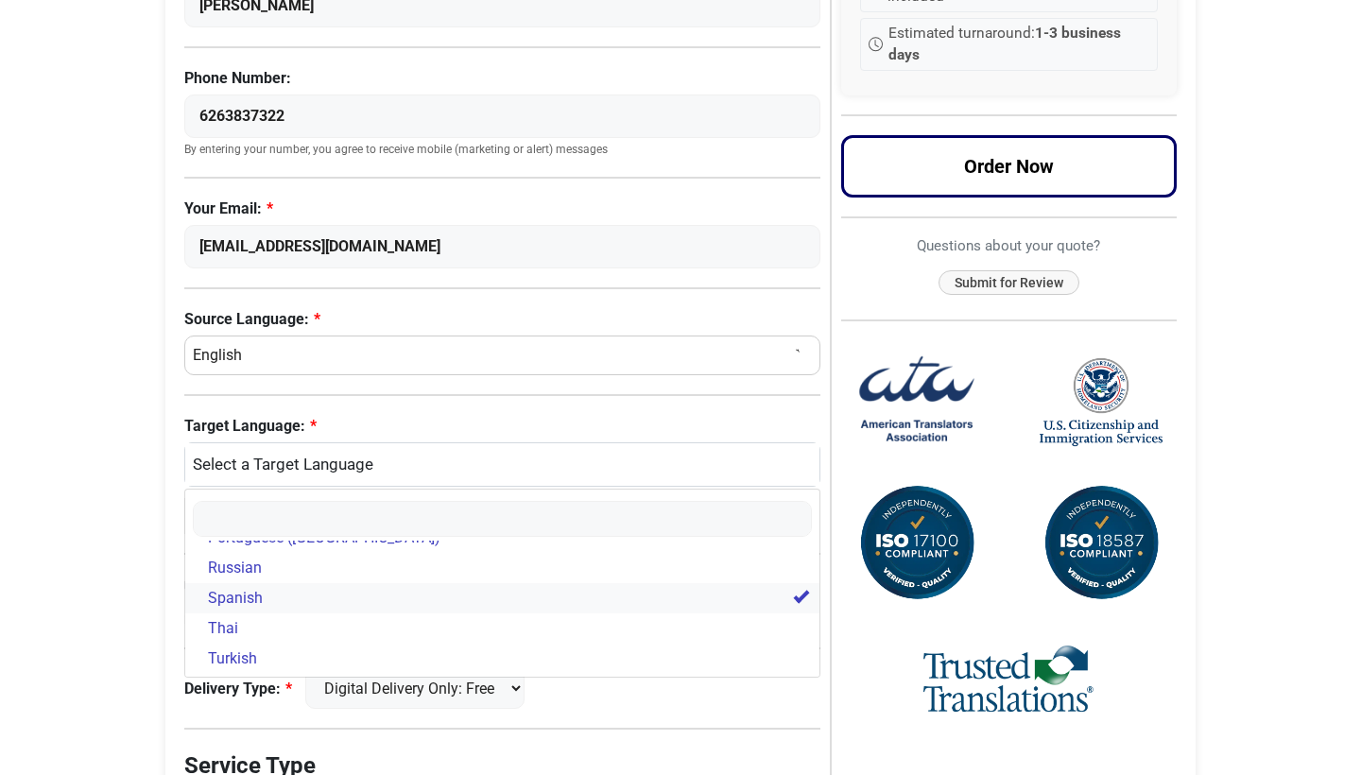
click at [261, 603] on span "Spanish" at bounding box center [235, 598] width 55 height 23
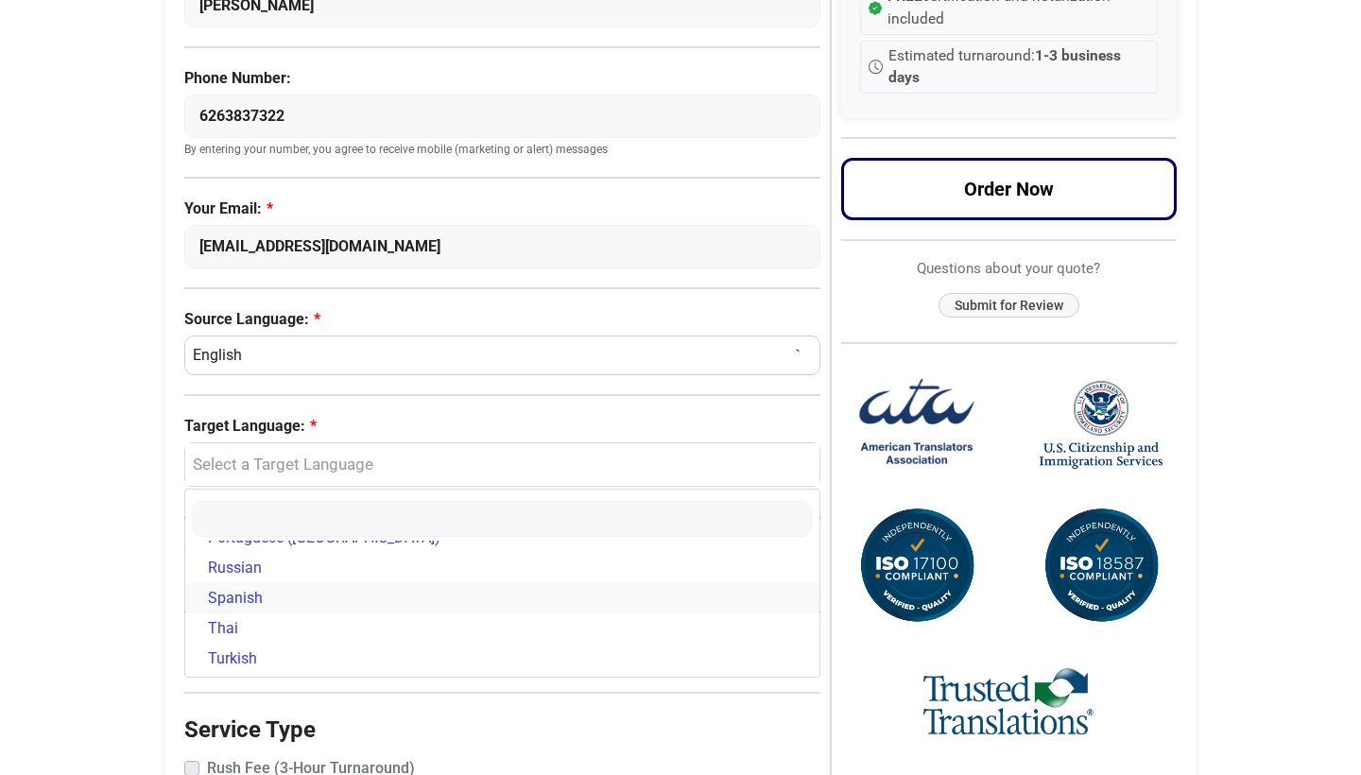
click at [259, 603] on span "Spanish" at bounding box center [235, 598] width 55 height 23
select select "Spanish"
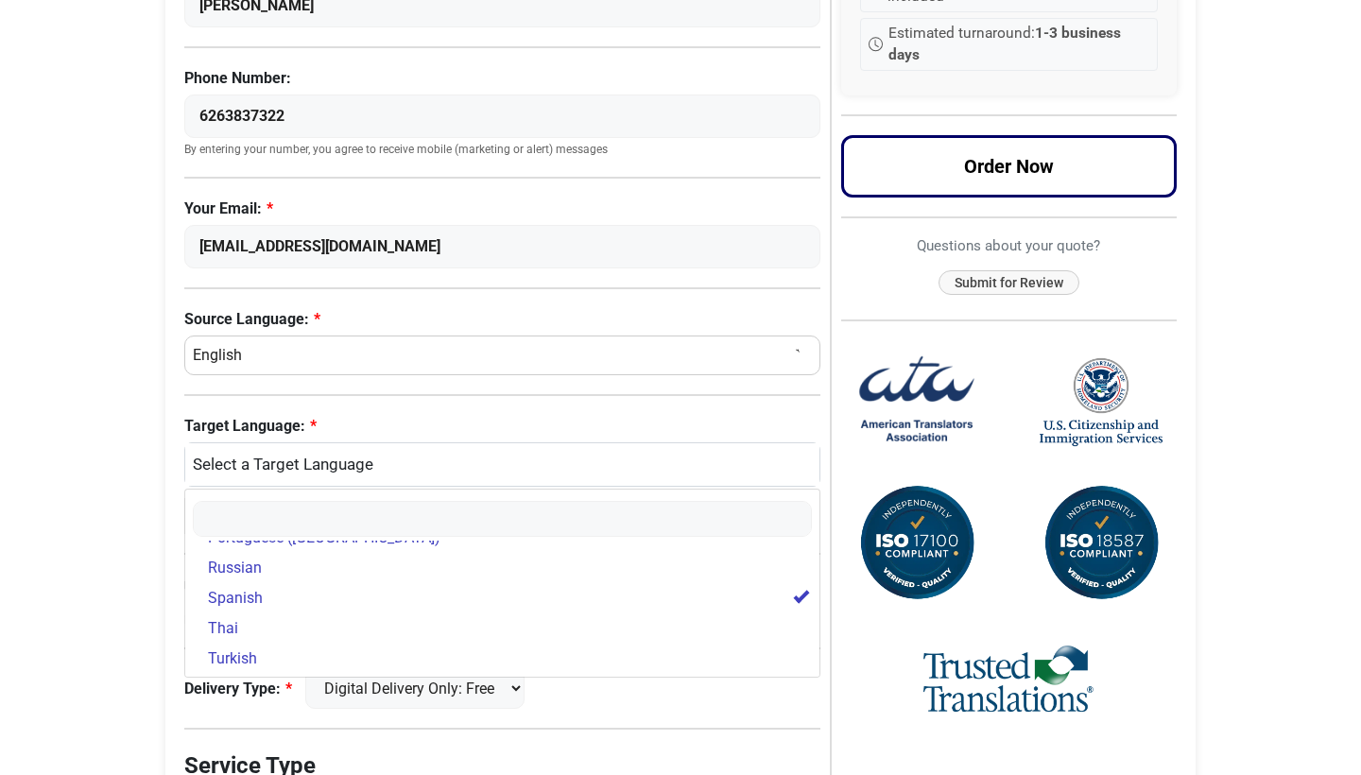
click at [480, 709] on div "Request a Quote Now Please complete the language information below First Name: …" at bounding box center [507, 392] width 646 height 1217
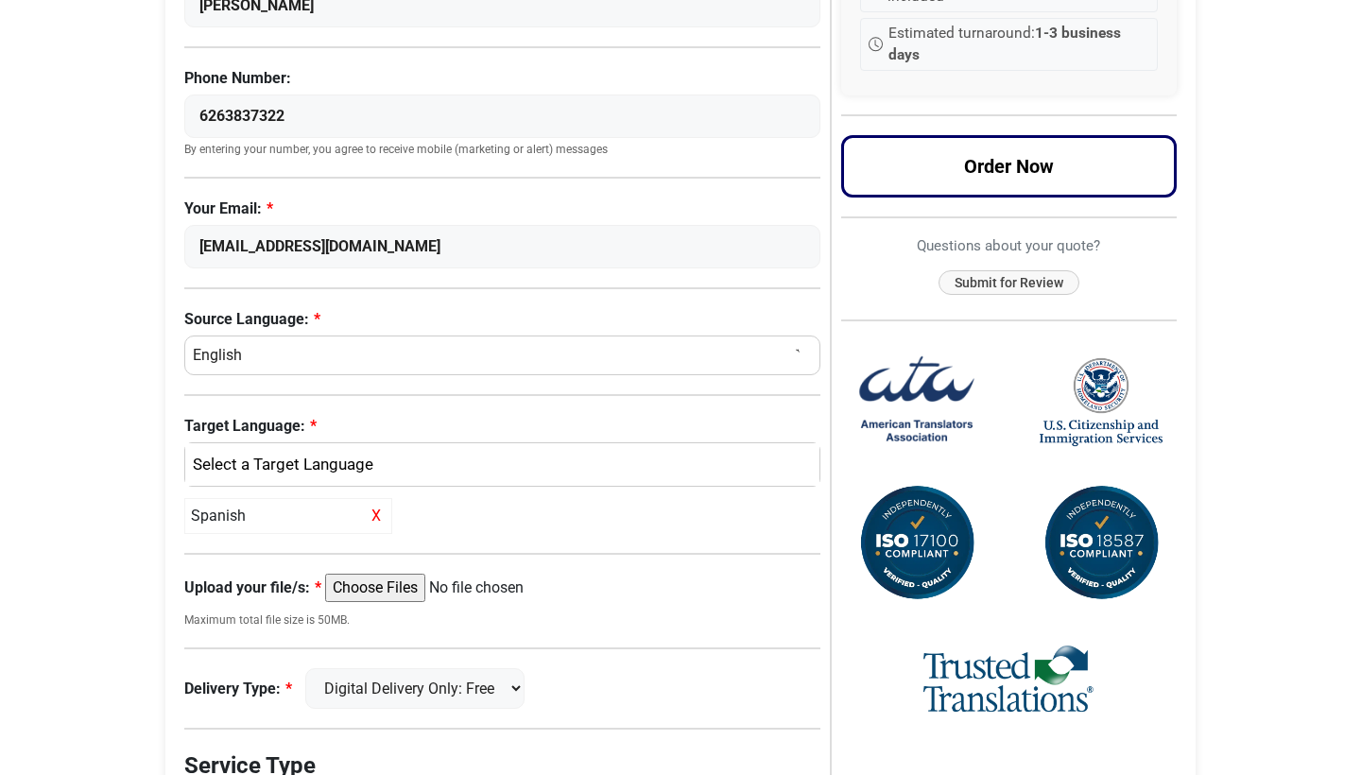
click at [389, 587] on input "Upload your file/s:" at bounding box center [469, 588] width 289 height 28
type input "C:\fakepath\Juan Martin USA Certificate of Naturalization.pdf"
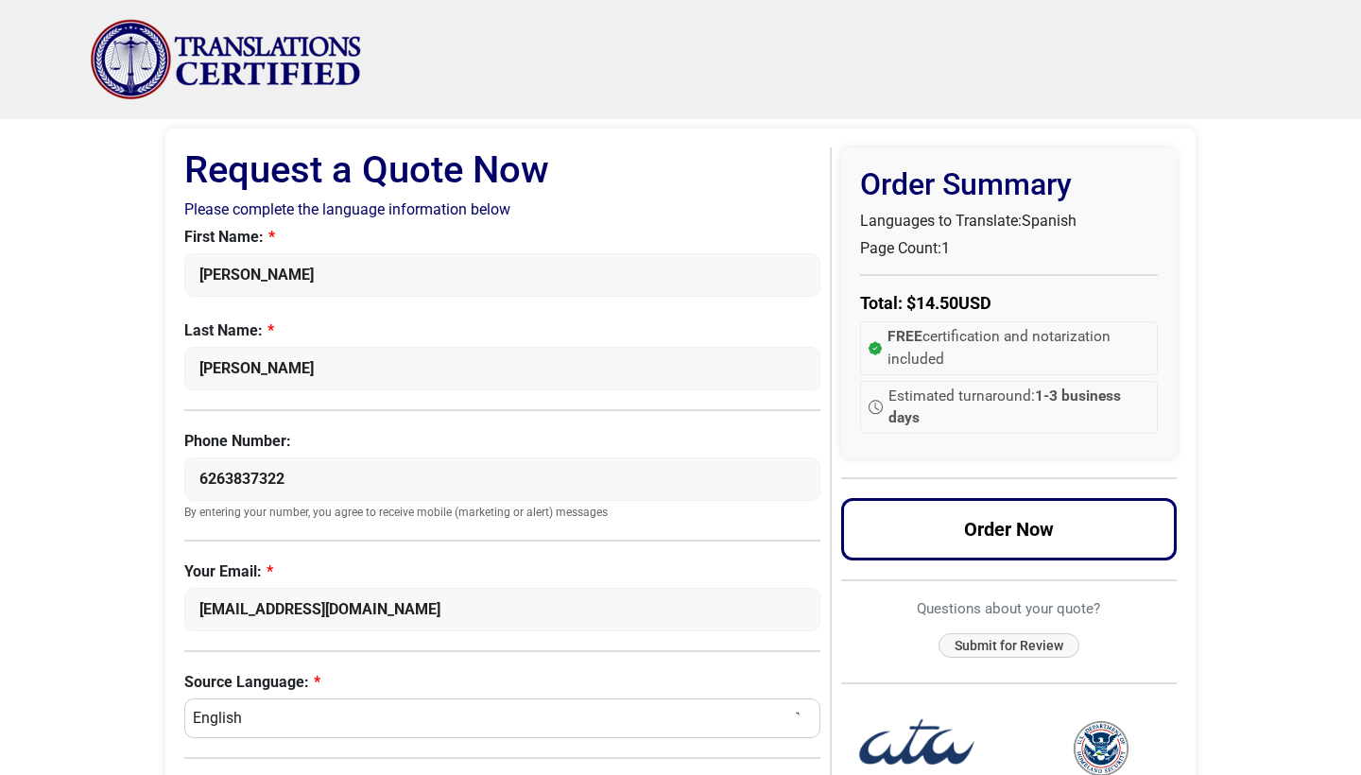
scroll to position [0, 0]
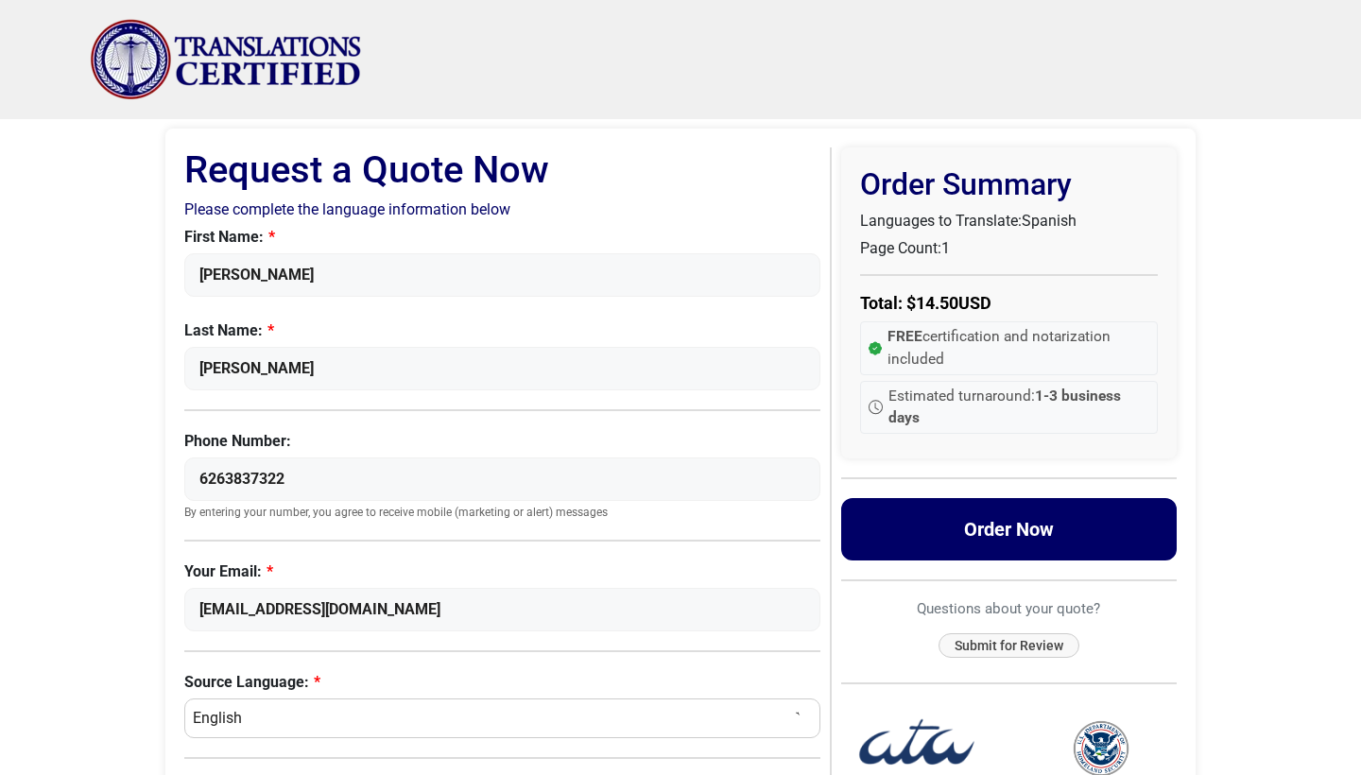
click at [933, 536] on button "Order Now" at bounding box center [1009, 529] width 337 height 62
